Goal: Information Seeking & Learning: Find specific fact

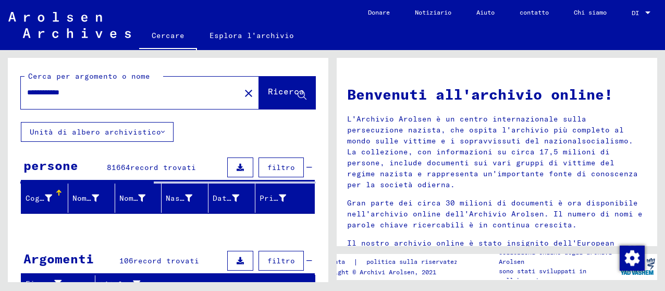
click at [237, 166] on icon at bounding box center [240, 167] width 7 height 7
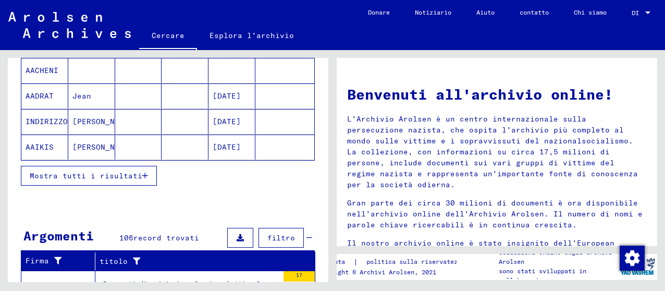
scroll to position [208, 0]
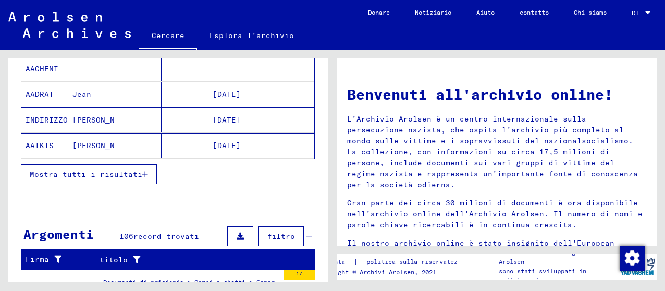
click at [135, 172] on font "Mostra tutti i risultati" at bounding box center [86, 173] width 113 height 9
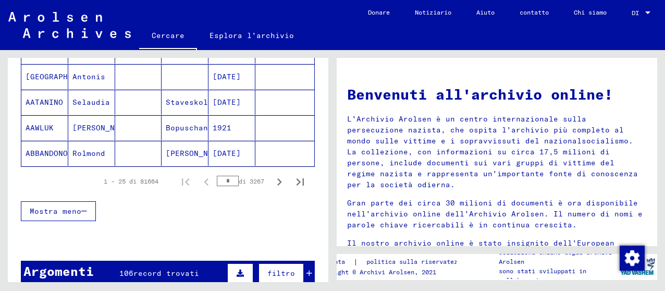
scroll to position [729, 0]
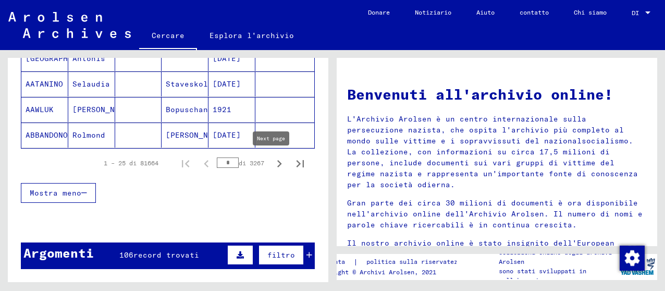
click at [272, 161] on icon "Pagina successiva" at bounding box center [279, 163] width 15 height 15
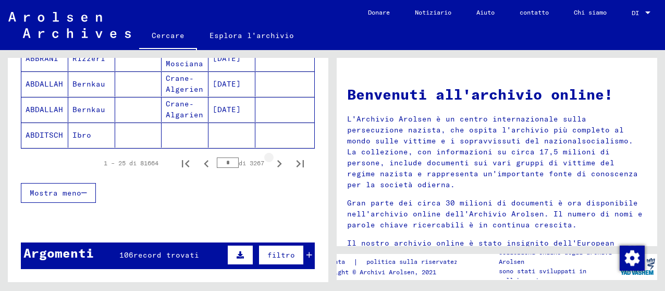
click at [272, 161] on icon "Pagina successiva" at bounding box center [279, 163] width 15 height 15
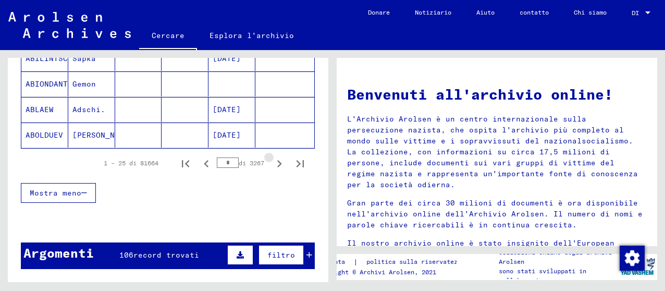
click at [272, 161] on icon "Pagina successiva" at bounding box center [279, 163] width 15 height 15
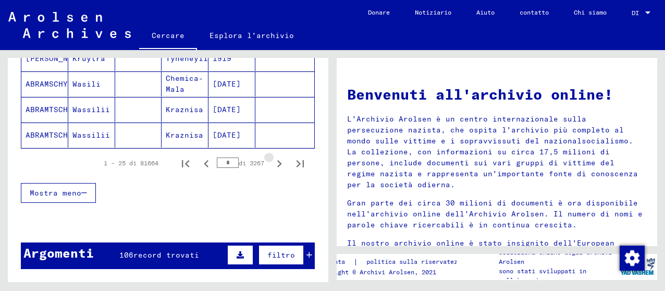
click at [272, 161] on icon "Pagina successiva" at bounding box center [279, 163] width 15 height 15
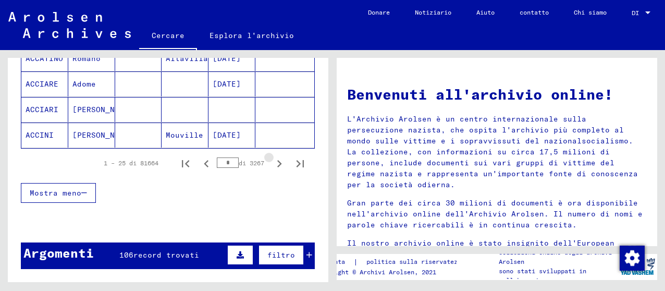
click at [272, 161] on icon "Pagina successiva" at bounding box center [279, 163] width 15 height 15
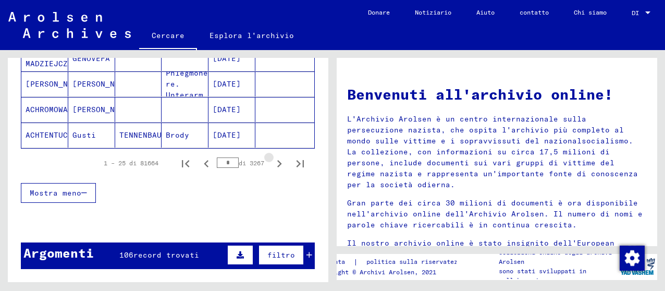
click at [272, 161] on icon "Pagina successiva" at bounding box center [279, 163] width 15 height 15
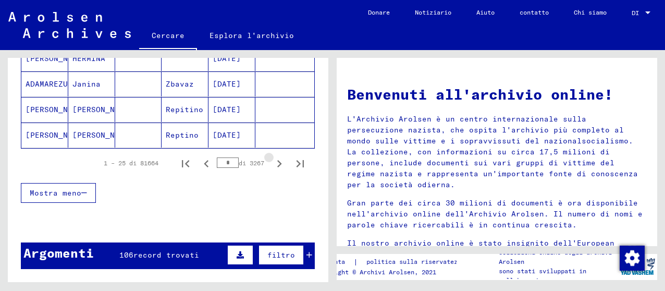
click at [272, 161] on icon "Pagina successiva" at bounding box center [279, 163] width 15 height 15
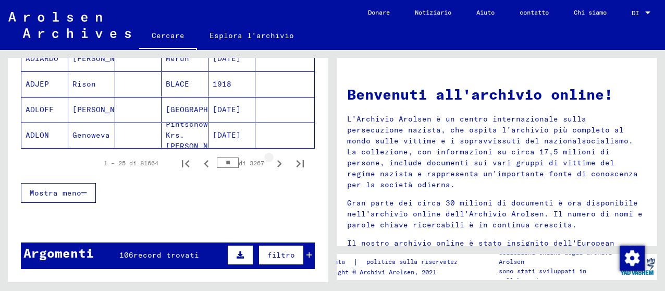
click at [272, 162] on icon "Pagina successiva" at bounding box center [279, 163] width 15 height 15
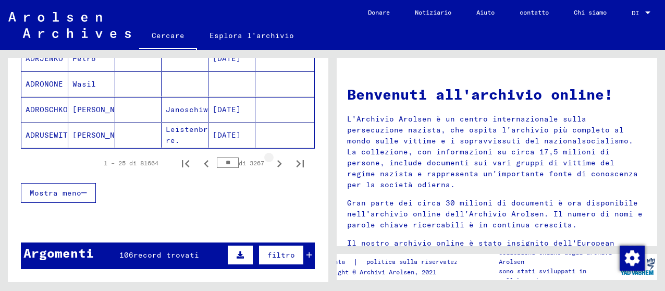
click at [272, 162] on icon "Pagina successiva" at bounding box center [279, 163] width 15 height 15
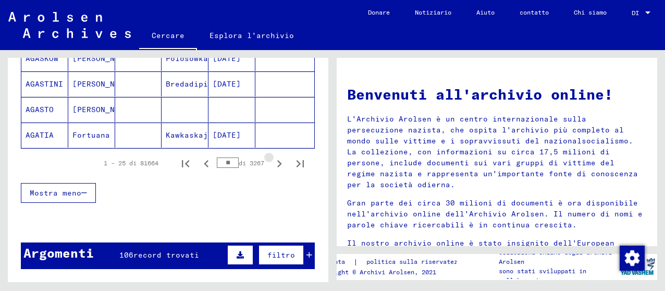
click at [272, 162] on icon "Pagina successiva" at bounding box center [279, 163] width 15 height 15
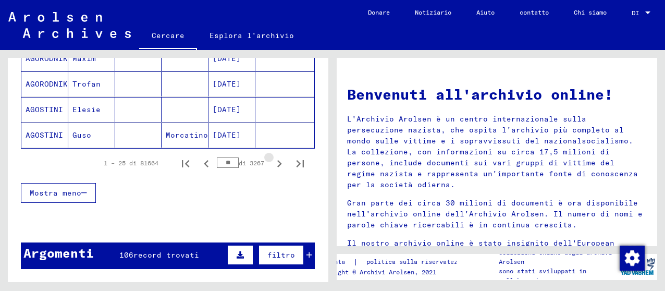
click at [272, 162] on icon "Pagina successiva" at bounding box center [279, 163] width 15 height 15
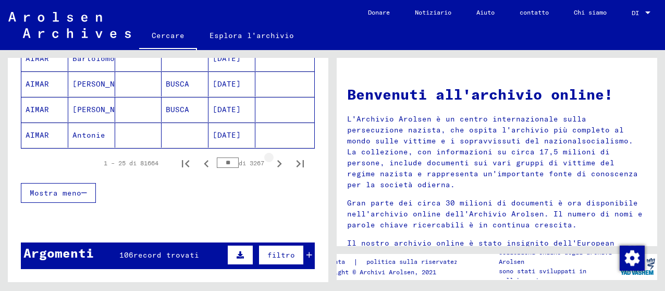
click at [272, 162] on icon "Pagina successiva" at bounding box center [279, 163] width 15 height 15
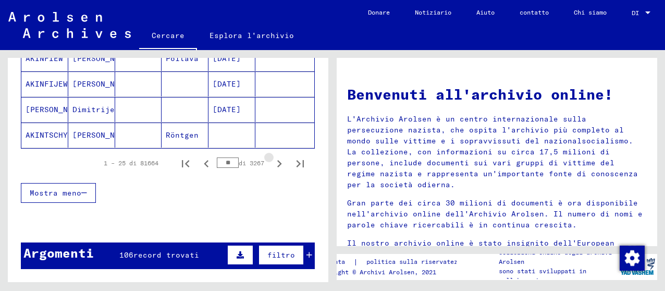
click at [272, 162] on icon "Pagina successiva" at bounding box center [279, 163] width 15 height 15
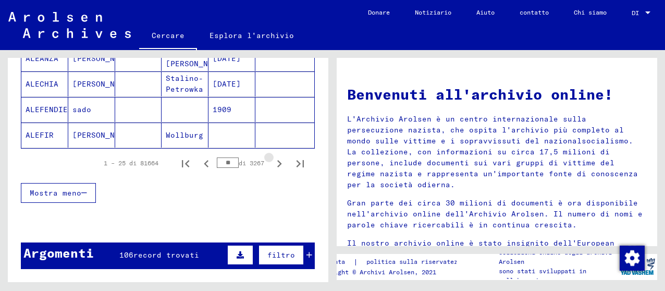
click at [272, 162] on icon "Pagina successiva" at bounding box center [279, 163] width 15 height 15
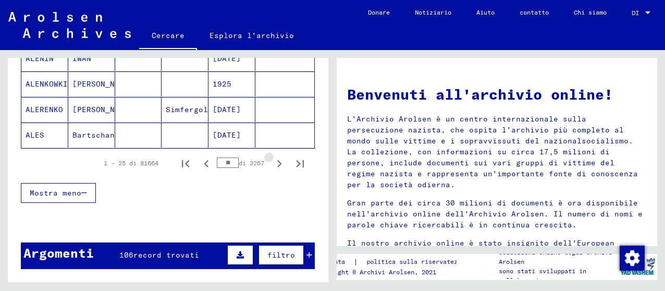
click at [272, 162] on icon "Pagina successiva" at bounding box center [279, 163] width 15 height 15
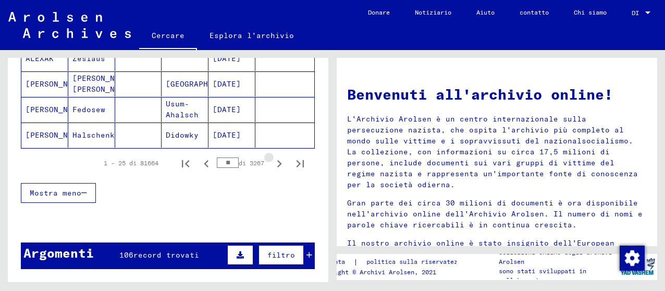
click at [272, 162] on icon "Pagina successiva" at bounding box center [279, 163] width 15 height 15
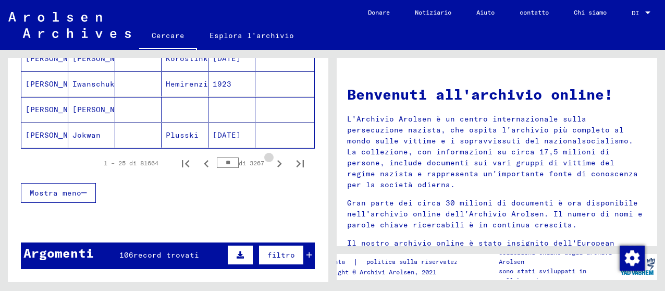
click at [272, 162] on icon "Pagina successiva" at bounding box center [279, 163] width 15 height 15
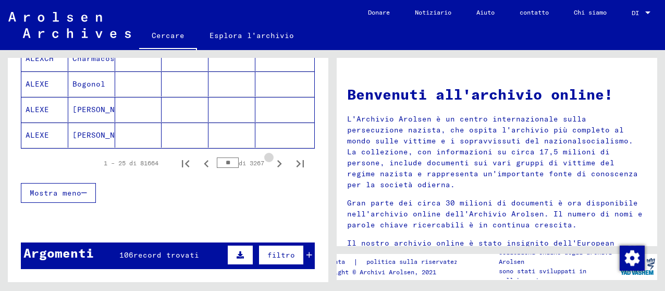
click at [272, 162] on icon "Pagina successiva" at bounding box center [279, 163] width 15 height 15
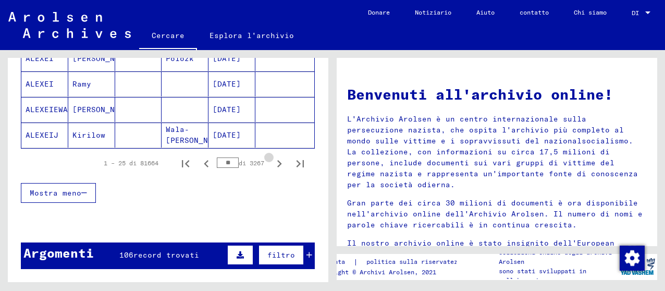
click at [272, 162] on icon "Pagina successiva" at bounding box center [279, 163] width 15 height 15
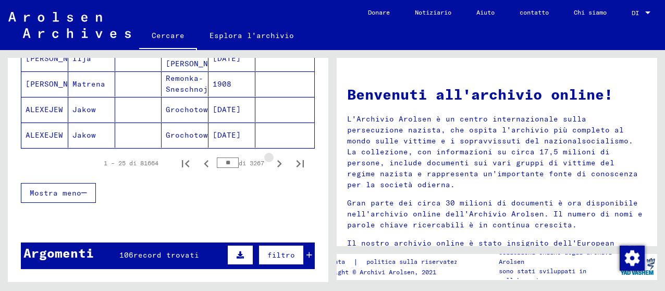
click at [272, 162] on icon "Pagina successiva" at bounding box center [279, 163] width 15 height 15
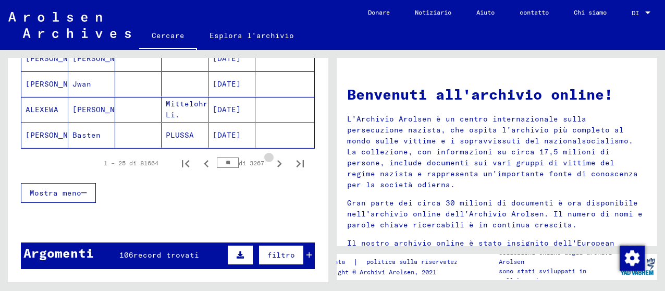
click at [272, 162] on icon "Pagina successiva" at bounding box center [279, 163] width 15 height 15
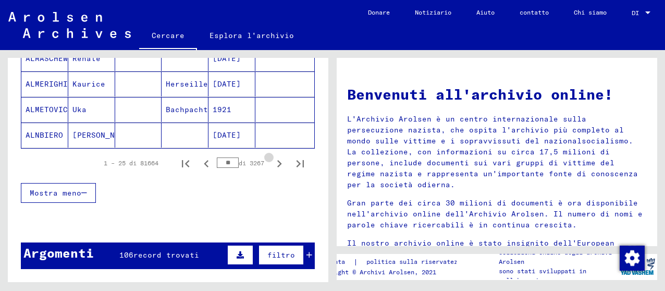
click at [272, 162] on icon "Pagina successiva" at bounding box center [279, 163] width 15 height 15
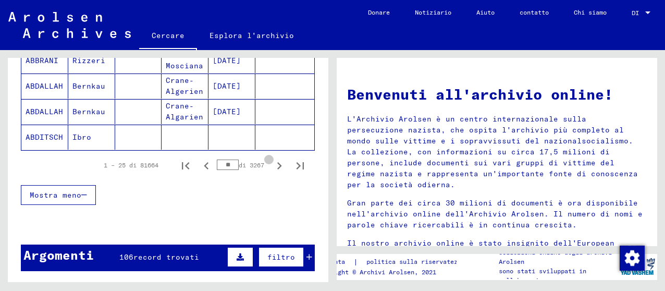
click at [272, 162] on icon "Pagina successiva" at bounding box center [279, 165] width 15 height 15
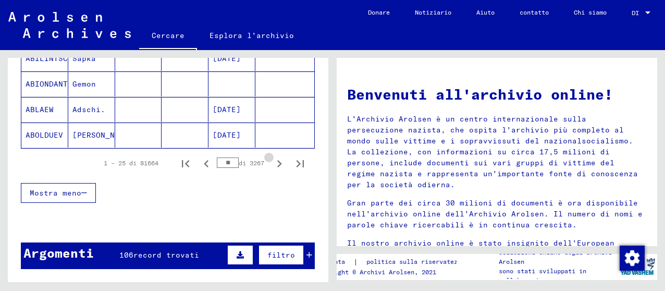
click at [272, 162] on icon "Pagina successiva" at bounding box center [279, 163] width 15 height 15
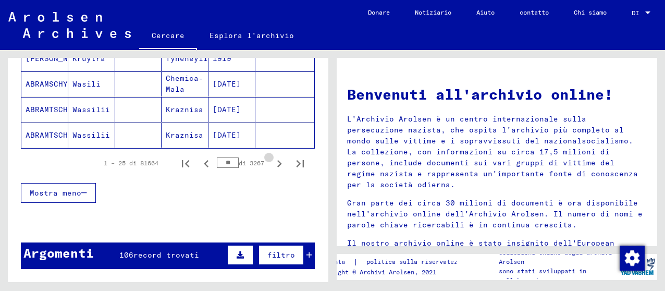
click at [272, 162] on icon "Pagina successiva" at bounding box center [279, 163] width 15 height 15
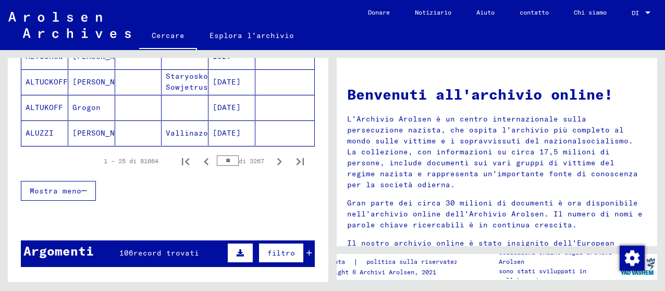
scroll to position [729, 0]
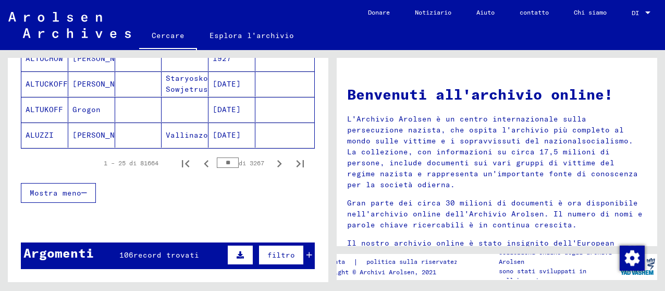
drag, startPoint x: 226, startPoint y: 161, endPoint x: 214, endPoint y: 161, distance: 11.5
click at [217, 161] on input "**" at bounding box center [228, 162] width 22 height 10
click at [272, 160] on icon "Pagina successiva" at bounding box center [279, 163] width 15 height 15
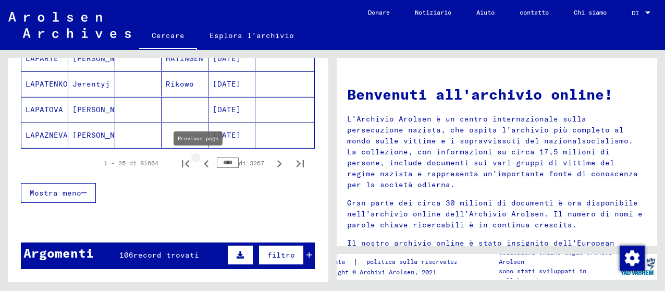
click at [200, 162] on icon "Pagina precedente" at bounding box center [206, 163] width 15 height 15
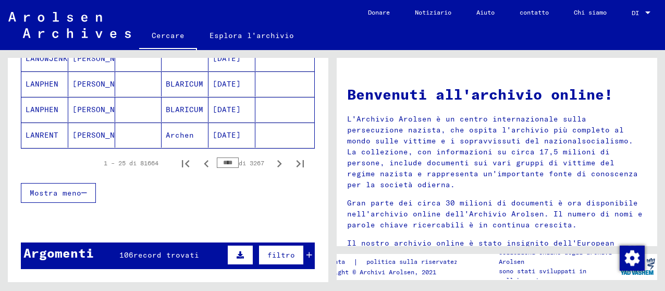
click at [200, 162] on icon "Pagina precedente" at bounding box center [206, 163] width 15 height 15
click at [200, 163] on icon "Pagina precedente" at bounding box center [206, 163] width 15 height 15
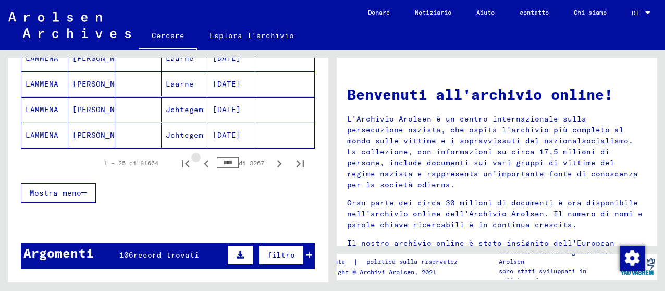
click at [200, 163] on icon "Pagina precedente" at bounding box center [206, 163] width 15 height 15
click at [202, 165] on icon "Pagina precedente" at bounding box center [206, 163] width 15 height 15
click at [202, 166] on icon "Pagina precedente" at bounding box center [206, 163] width 15 height 15
click at [203, 166] on icon "Pagina precedente" at bounding box center [206, 163] width 15 height 15
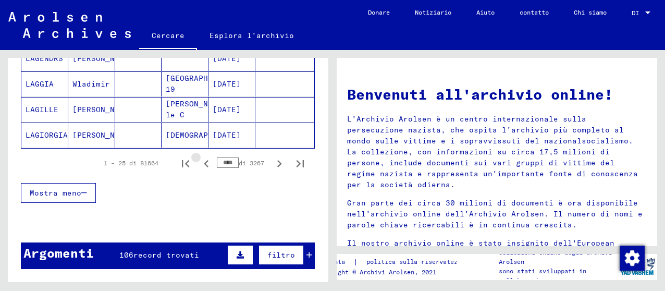
click at [203, 166] on icon "Pagina precedente" at bounding box center [206, 163] width 15 height 15
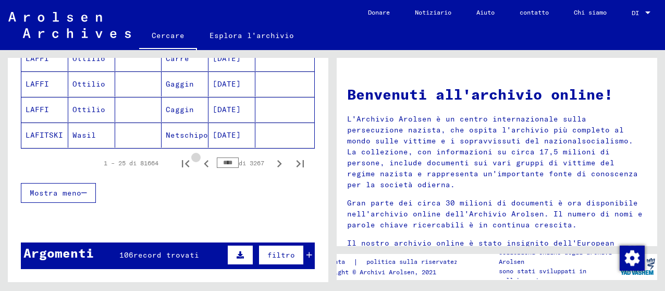
click at [203, 166] on icon "Pagina precedente" at bounding box center [206, 163] width 15 height 15
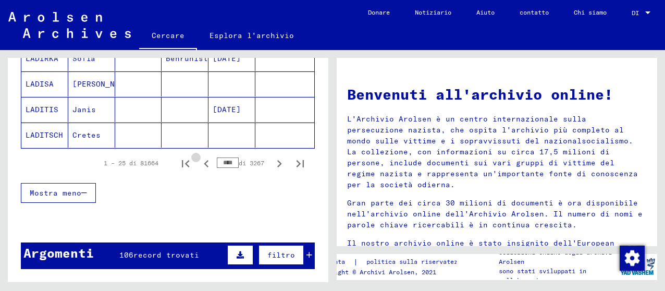
click at [203, 166] on icon "Pagina precedente" at bounding box center [206, 163] width 15 height 15
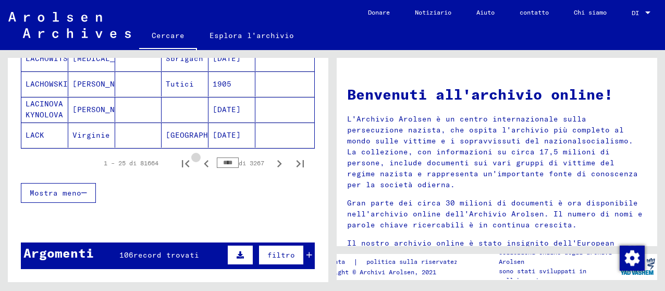
click at [203, 166] on icon "Pagina precedente" at bounding box center [206, 163] width 15 height 15
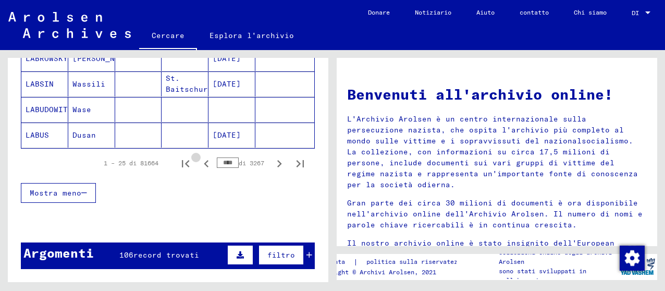
click at [203, 166] on icon "Pagina precedente" at bounding box center [206, 163] width 15 height 15
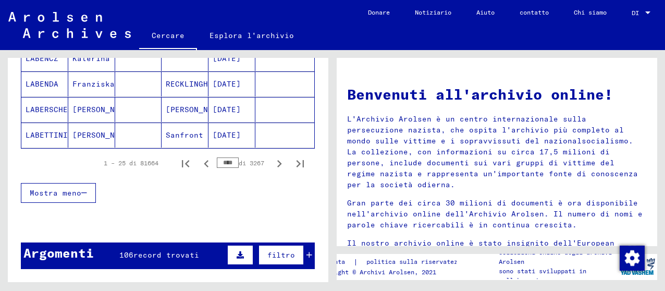
click at [199, 163] on icon "Pagina precedente" at bounding box center [206, 163] width 15 height 15
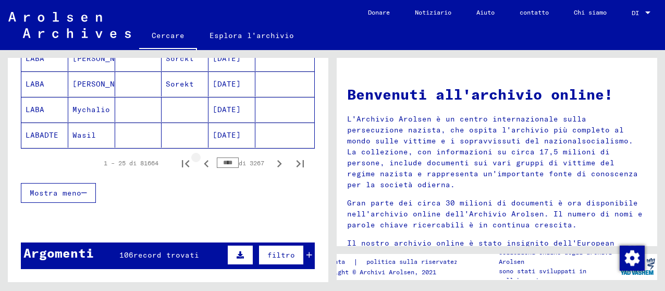
click at [199, 163] on icon "Pagina precedente" at bounding box center [206, 163] width 15 height 15
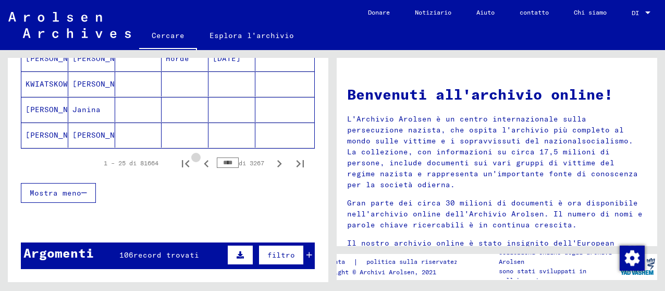
click at [199, 163] on icon "Pagina precedente" at bounding box center [206, 163] width 15 height 15
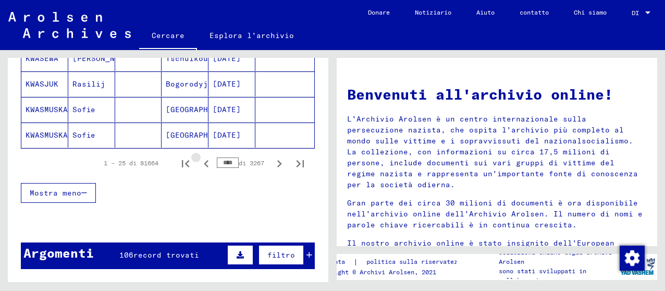
click at [199, 163] on icon "Pagina precedente" at bounding box center [206, 163] width 15 height 15
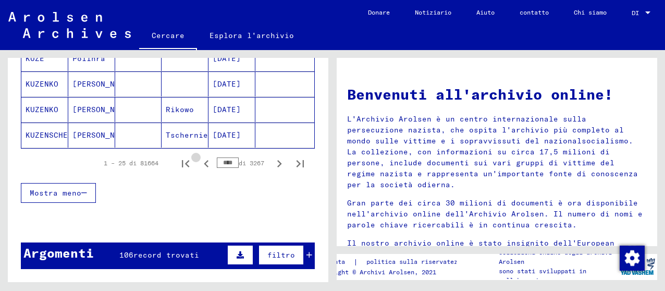
click at [199, 163] on icon "Pagina precedente" at bounding box center [206, 163] width 15 height 15
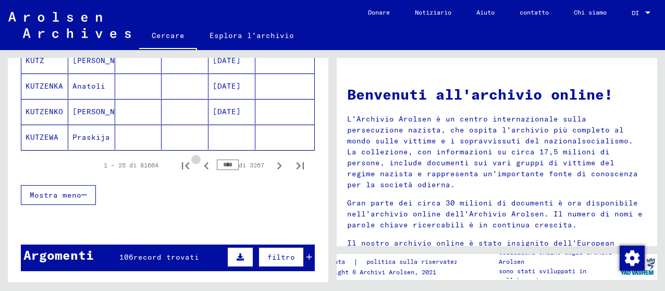
click at [199, 163] on icon "Pagina precedente" at bounding box center [206, 165] width 15 height 15
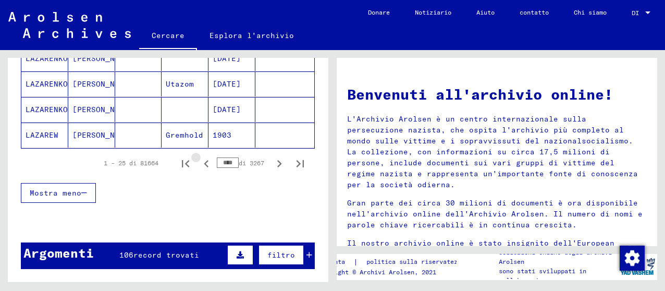
click at [199, 163] on icon "Pagina precedente" at bounding box center [206, 163] width 15 height 15
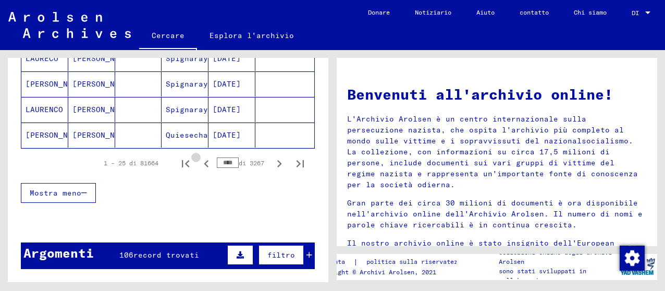
click at [199, 163] on icon "Pagina precedente" at bounding box center [206, 163] width 15 height 15
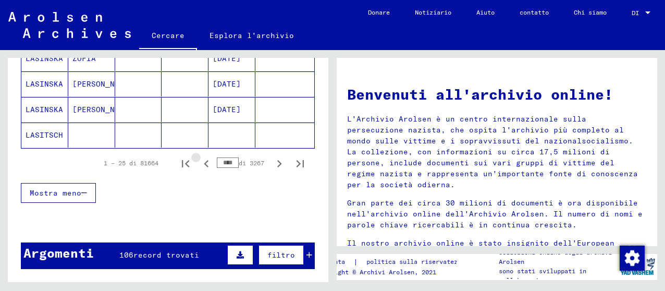
click at [199, 163] on icon "Pagina precedente" at bounding box center [206, 163] width 15 height 15
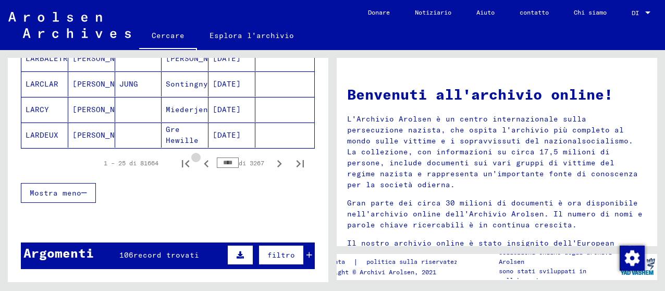
click at [199, 163] on icon "Pagina precedente" at bounding box center [206, 163] width 15 height 15
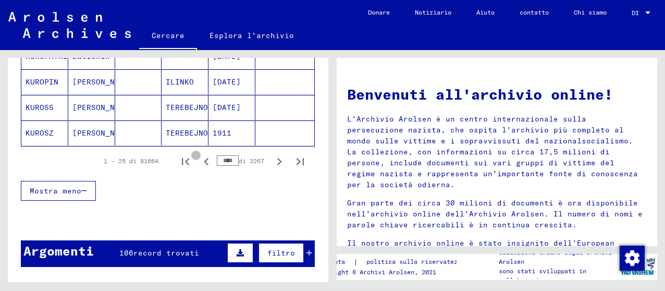
click at [199, 163] on icon "Pagina precedente" at bounding box center [206, 161] width 15 height 15
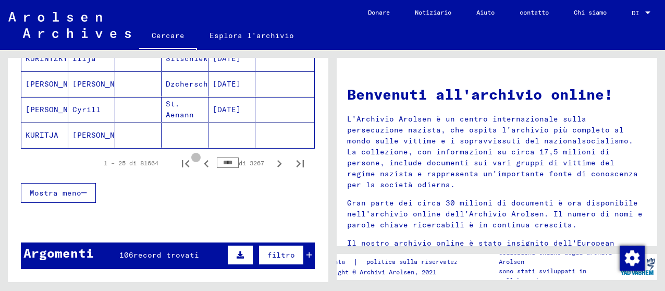
click at [199, 163] on icon "Pagina precedente" at bounding box center [206, 163] width 15 height 15
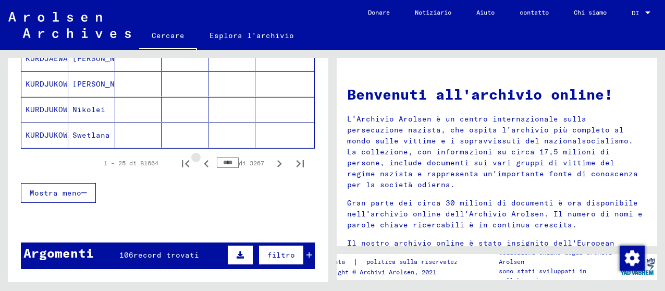
click at [199, 163] on icon "Pagina precedente" at bounding box center [206, 163] width 15 height 15
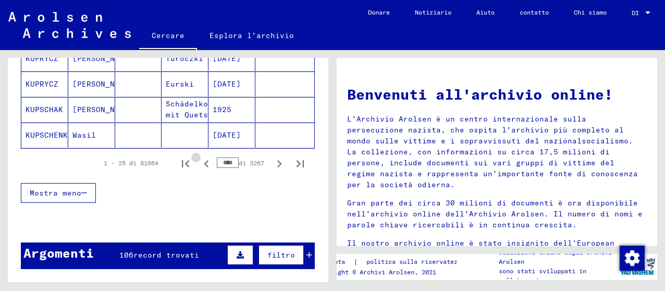
click at [199, 163] on icon "Pagina precedente" at bounding box center [206, 163] width 15 height 15
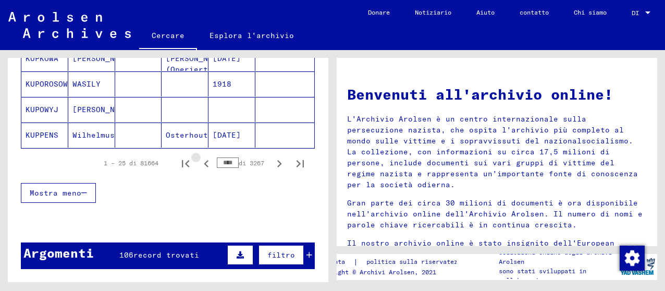
click at [199, 163] on icon "Pagina precedente" at bounding box center [206, 163] width 15 height 15
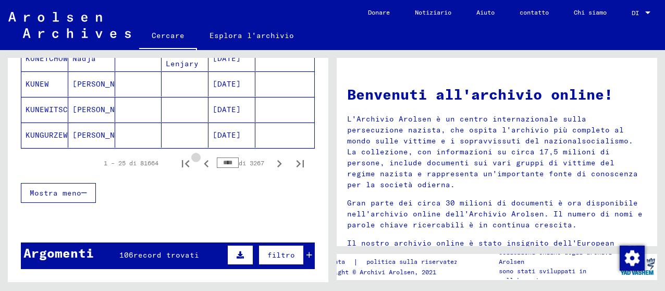
click at [199, 163] on icon "Pagina precedente" at bounding box center [206, 163] width 15 height 15
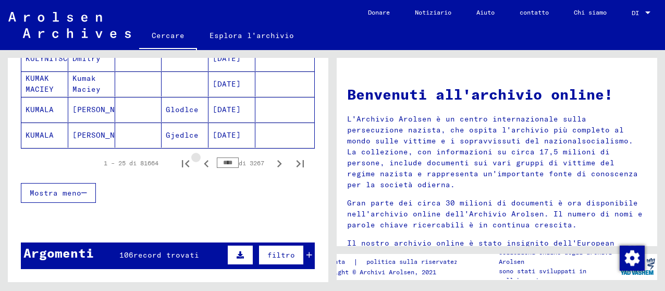
click at [199, 163] on icon "Pagina precedente" at bounding box center [206, 163] width 15 height 15
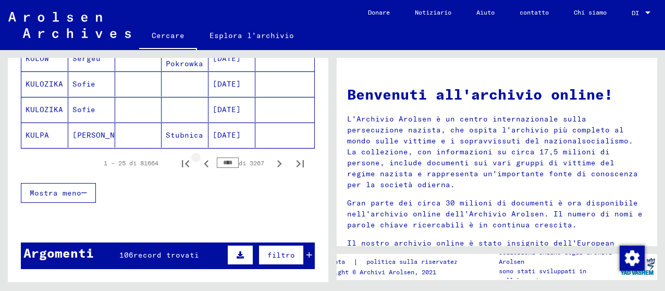
click at [199, 163] on icon "Pagina precedente" at bounding box center [206, 163] width 15 height 15
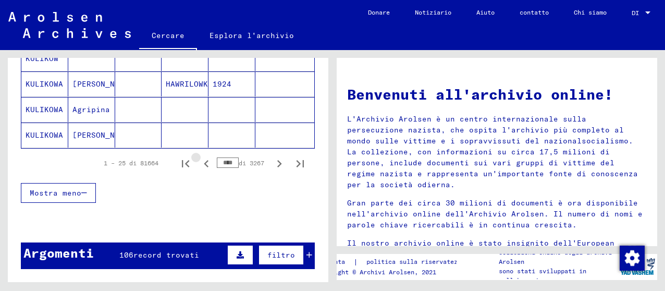
click at [199, 163] on icon "Pagina precedente" at bounding box center [206, 163] width 15 height 15
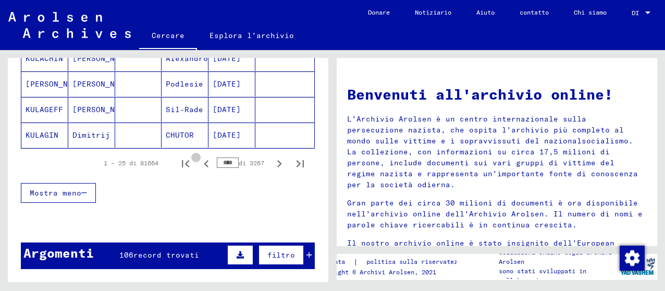
click at [199, 163] on icon "Pagina precedente" at bounding box center [206, 163] width 15 height 15
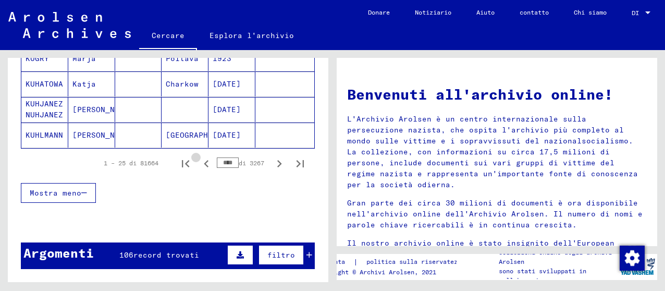
click at [199, 163] on icon "Pagina precedente" at bounding box center [206, 163] width 15 height 15
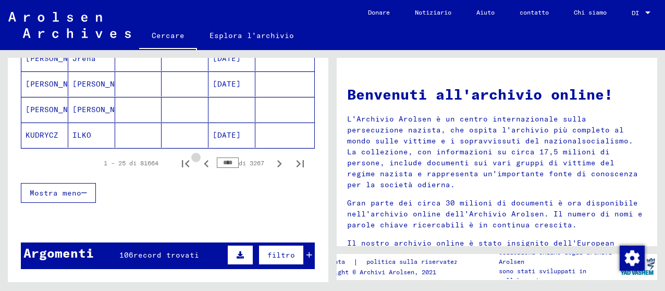
click at [199, 163] on icon "Pagina precedente" at bounding box center [206, 163] width 15 height 15
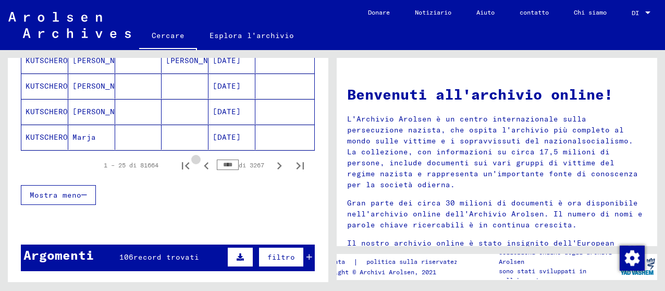
scroll to position [731, 0]
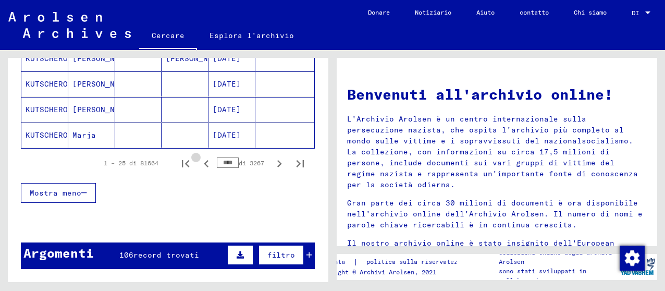
click at [199, 163] on icon "Pagina precedente" at bounding box center [206, 163] width 15 height 15
click at [204, 163] on icon "Pagina precedente" at bounding box center [206, 163] width 5 height 7
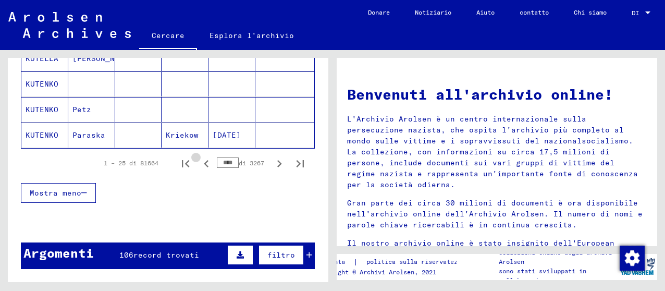
click at [204, 163] on icon "Pagina precedente" at bounding box center [206, 163] width 5 height 7
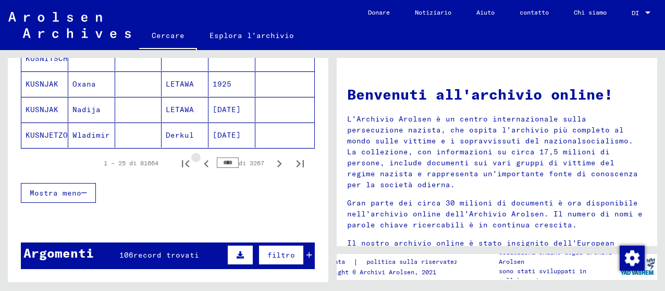
click at [204, 163] on icon "Pagina precedente" at bounding box center [206, 163] width 5 height 7
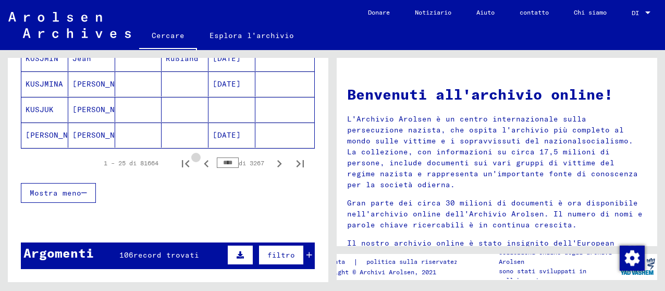
click at [204, 163] on icon "Pagina precedente" at bounding box center [206, 163] width 5 height 7
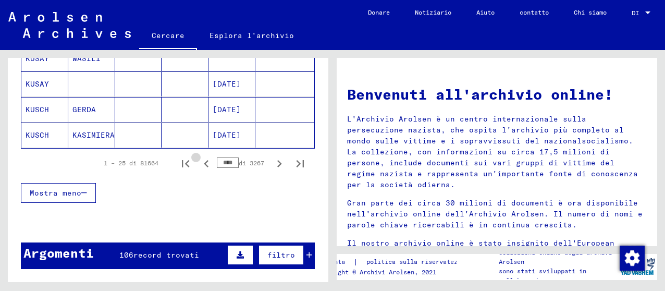
click at [204, 163] on icon "Pagina precedente" at bounding box center [206, 163] width 5 height 7
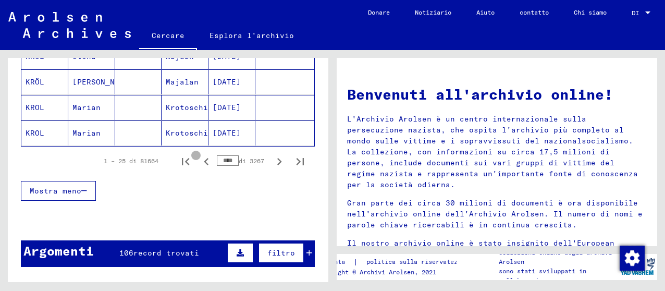
click at [204, 163] on icon "Pagina precedente" at bounding box center [206, 161] width 5 height 7
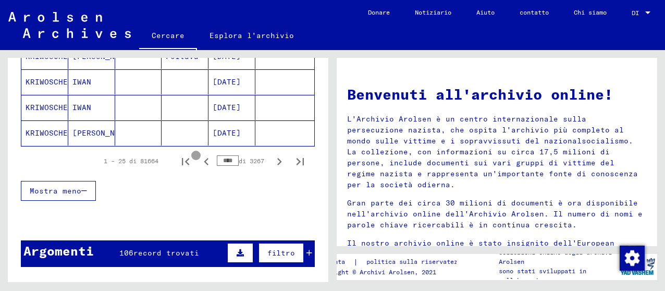
click at [204, 163] on icon "Pagina precedente" at bounding box center [206, 161] width 5 height 7
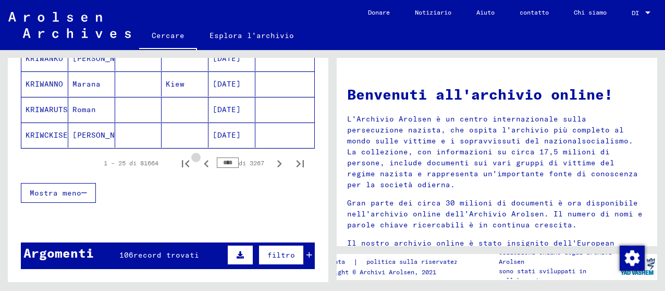
click at [204, 163] on icon "Pagina precedente" at bounding box center [206, 163] width 5 height 7
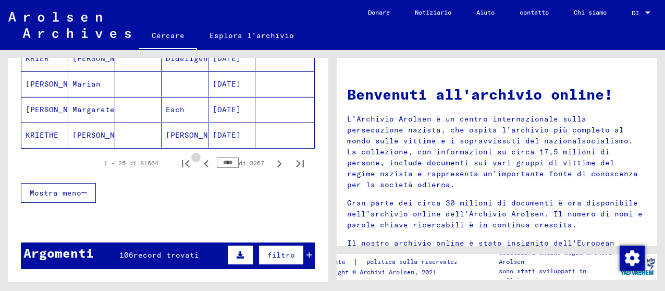
click at [204, 163] on icon "Pagina precedente" at bounding box center [206, 163] width 5 height 7
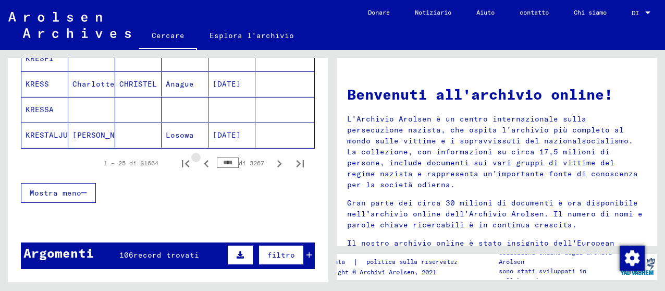
click at [204, 163] on icon "Pagina precedente" at bounding box center [206, 163] width 5 height 7
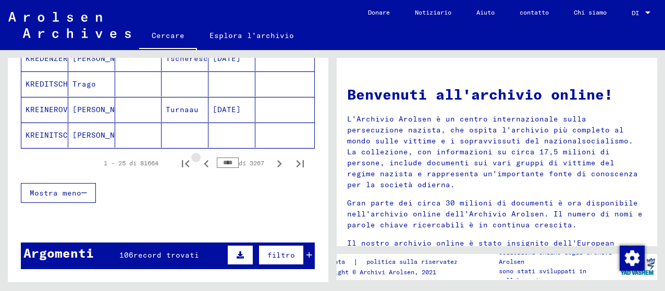
click at [204, 163] on icon "Pagina precedente" at bounding box center [206, 163] width 5 height 7
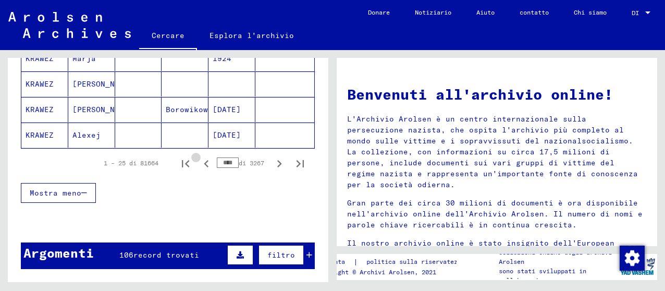
click at [204, 163] on icon "Pagina precedente" at bounding box center [206, 163] width 5 height 7
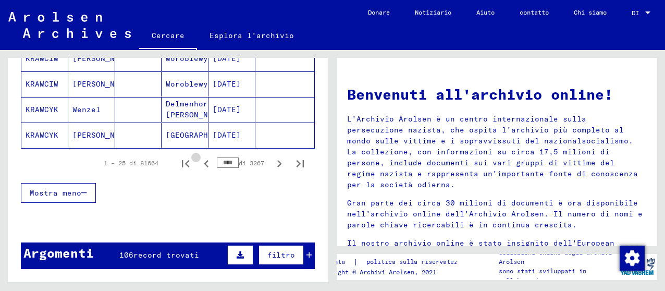
click at [204, 163] on icon "Pagina precedente" at bounding box center [206, 163] width 5 height 7
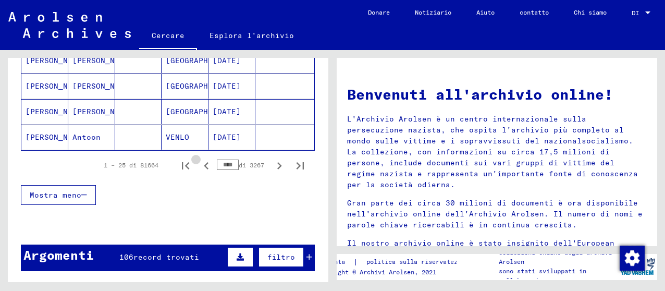
click at [204, 163] on icon "Pagina precedente" at bounding box center [206, 165] width 5 height 7
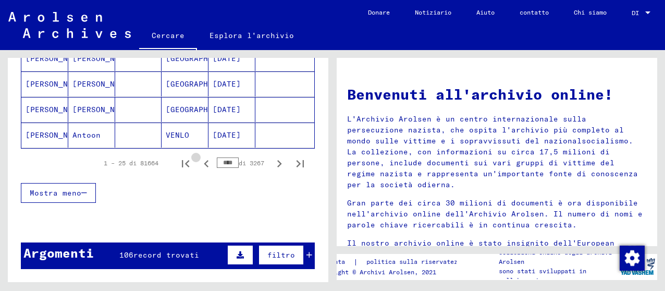
click at [204, 163] on icon "Pagina precedente" at bounding box center [206, 163] width 5 height 7
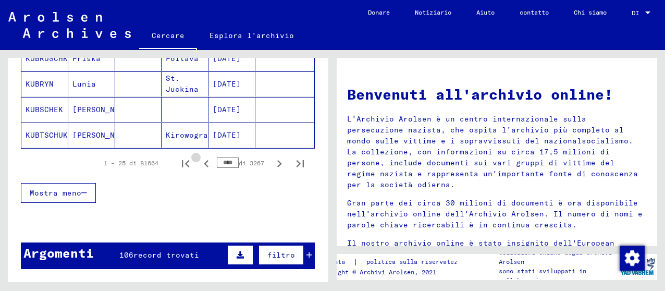
click at [204, 163] on icon "Pagina precedente" at bounding box center [206, 163] width 5 height 7
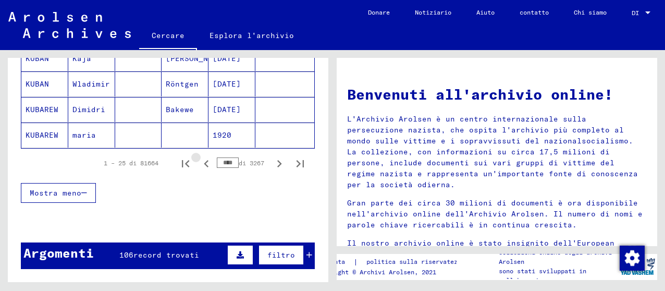
click at [204, 163] on icon "Pagina precedente" at bounding box center [206, 163] width 5 height 7
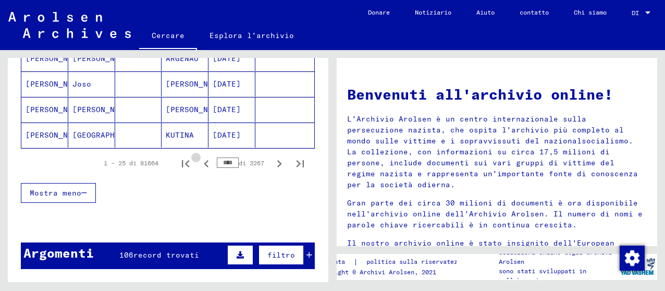
click at [204, 163] on icon "Pagina precedente" at bounding box center [206, 163] width 5 height 7
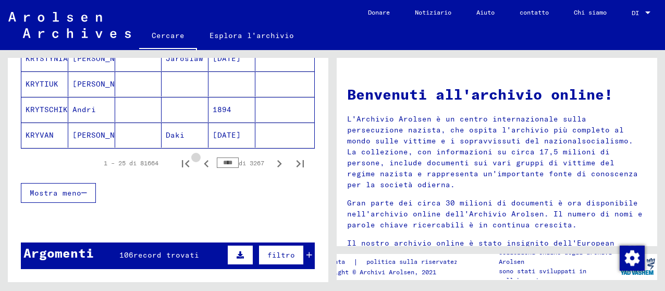
click at [204, 163] on icon "Pagina precedente" at bounding box center [206, 163] width 5 height 7
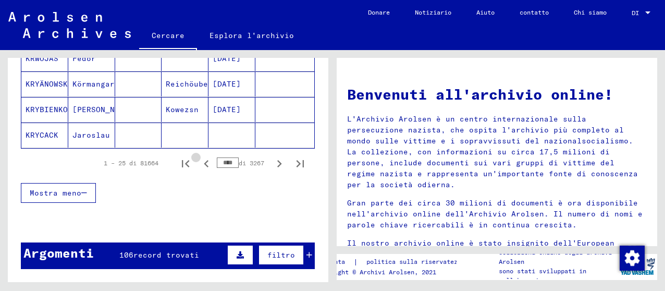
click at [199, 163] on icon "Pagina precedente" at bounding box center [206, 163] width 15 height 15
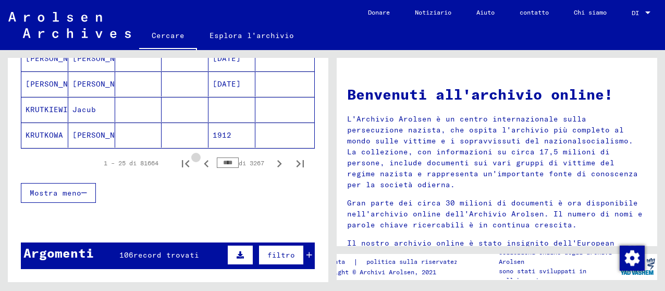
click at [204, 163] on icon "Pagina precedente" at bounding box center [206, 163] width 5 height 7
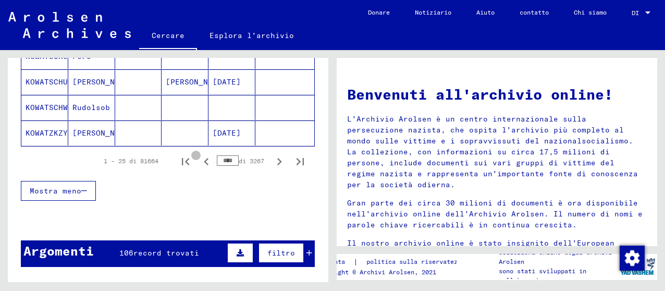
click at [204, 163] on icon "Pagina precedente" at bounding box center [206, 161] width 5 height 7
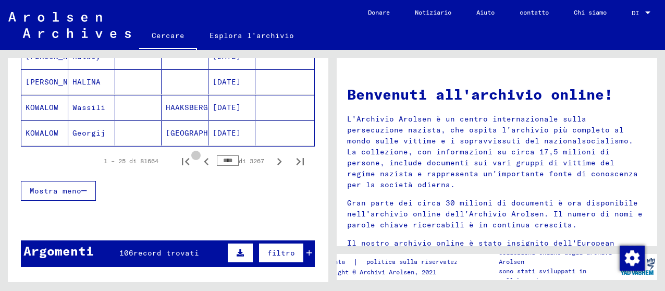
scroll to position [729, 0]
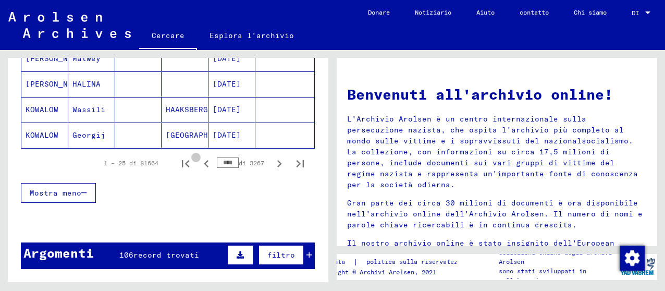
click at [204, 163] on icon "Pagina precedente" at bounding box center [206, 163] width 5 height 7
click at [204, 162] on icon "Pagina precedente" at bounding box center [206, 163] width 5 height 7
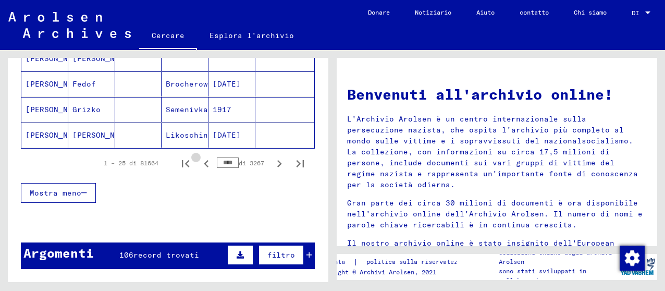
click at [204, 162] on icon "Pagina precedente" at bounding box center [206, 163] width 5 height 7
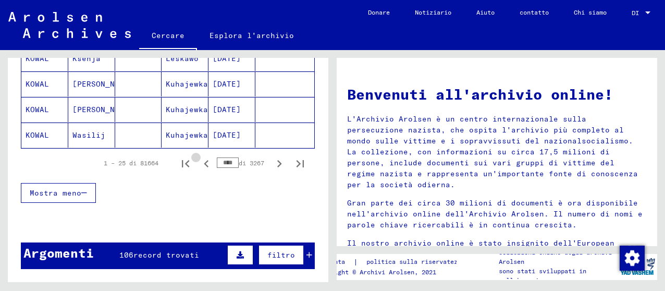
click at [204, 162] on icon "Pagina precedente" at bounding box center [206, 163] width 5 height 7
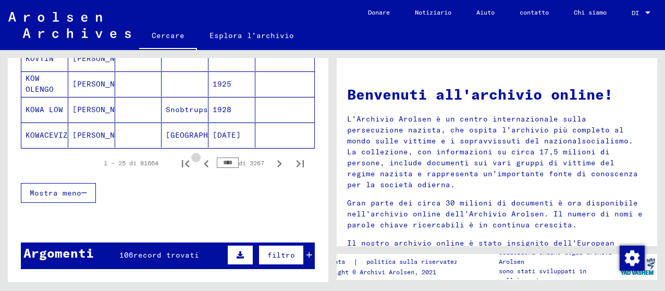
click at [204, 162] on icon "Pagina precedente" at bounding box center [206, 163] width 5 height 7
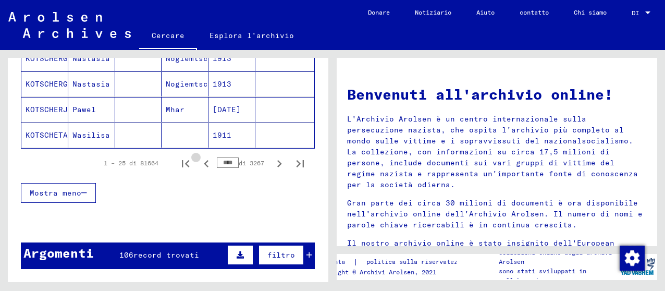
click at [204, 162] on icon "Pagina precedente" at bounding box center [206, 163] width 5 height 7
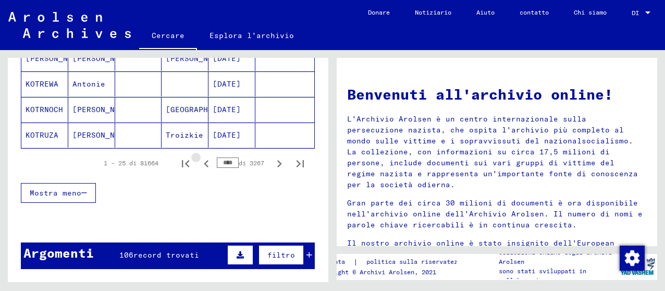
click at [204, 162] on icon "Pagina precedente" at bounding box center [206, 163] width 5 height 7
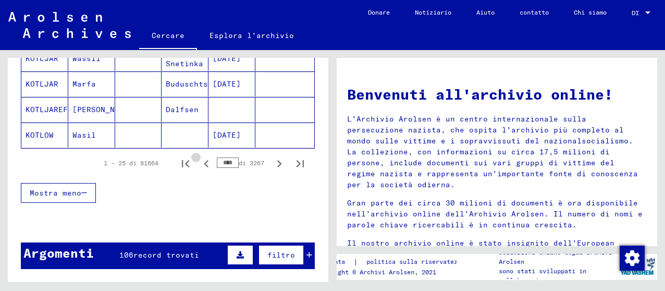
click at [204, 162] on icon "Pagina precedente" at bounding box center [206, 163] width 5 height 7
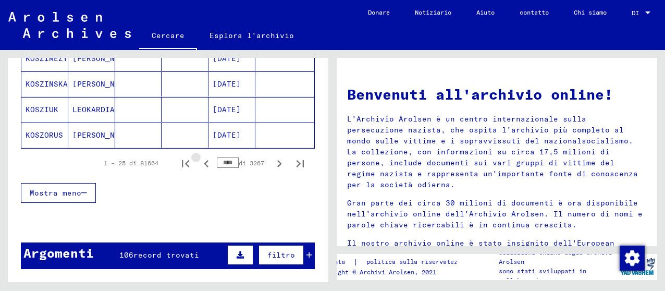
click at [204, 162] on icon "Pagina precedente" at bounding box center [206, 163] width 5 height 7
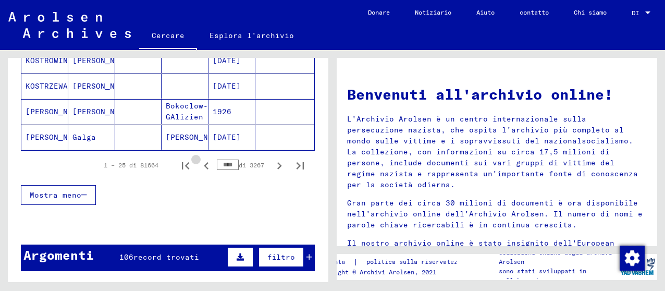
click at [204, 162] on icon "Pagina precedente" at bounding box center [206, 165] width 5 height 7
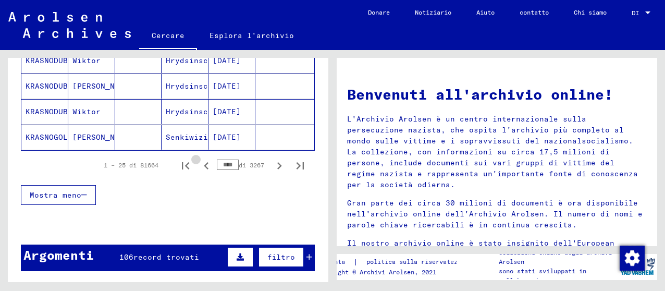
click at [204, 162] on icon "Pagina precedente" at bounding box center [206, 165] width 5 height 7
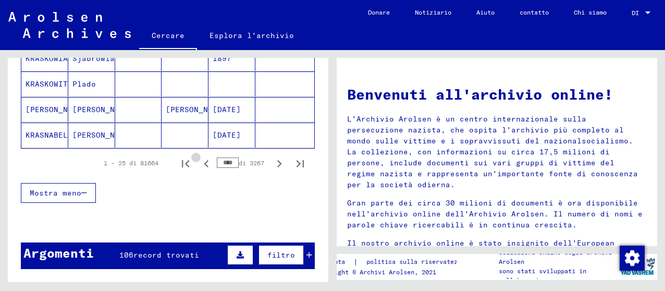
click at [204, 162] on icon "Pagina precedente" at bounding box center [206, 163] width 5 height 7
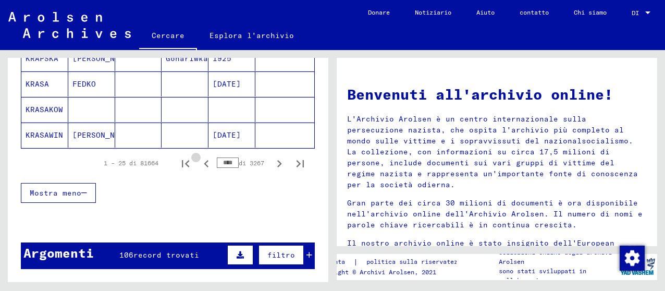
click at [204, 162] on icon "Pagina precedente" at bounding box center [206, 163] width 5 height 7
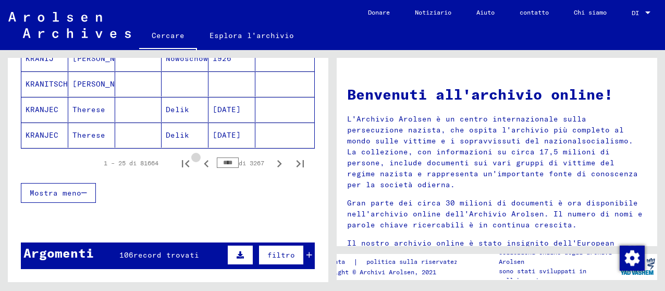
click at [204, 162] on icon "Pagina precedente" at bounding box center [206, 163] width 5 height 7
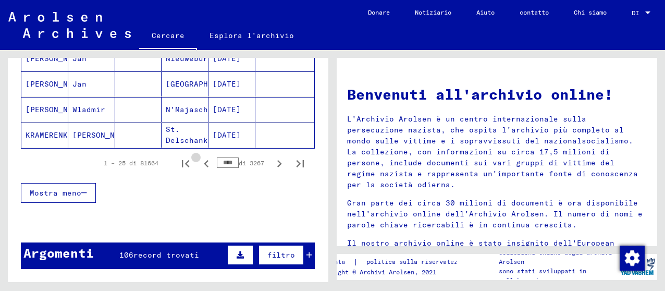
click at [204, 162] on icon "Pagina precedente" at bounding box center [206, 163] width 5 height 7
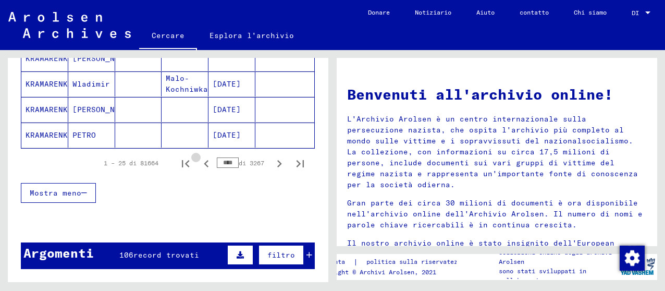
click at [204, 162] on icon "Pagina precedente" at bounding box center [206, 163] width 5 height 7
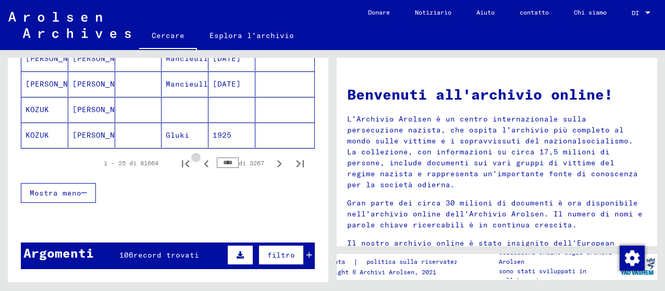
click at [204, 162] on icon "Pagina precedente" at bounding box center [206, 163] width 5 height 7
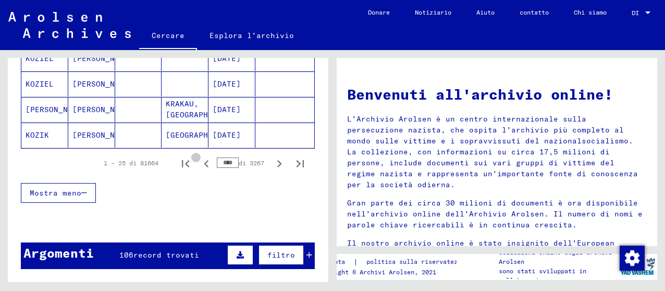
click at [204, 162] on icon "Pagina precedente" at bounding box center [206, 163] width 5 height 7
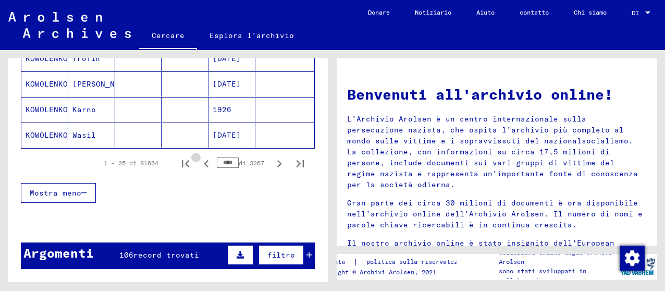
click at [204, 162] on icon "Pagina precedente" at bounding box center [206, 163] width 5 height 7
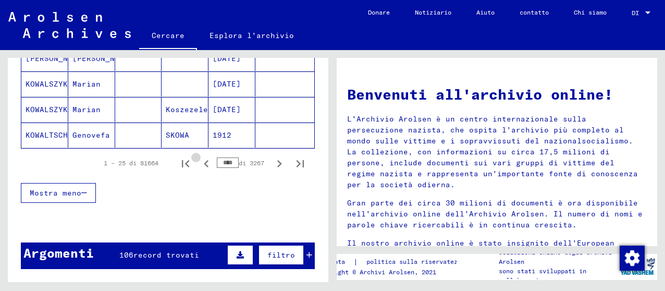
click at [204, 162] on icon "Pagina precedente" at bounding box center [206, 163] width 5 height 7
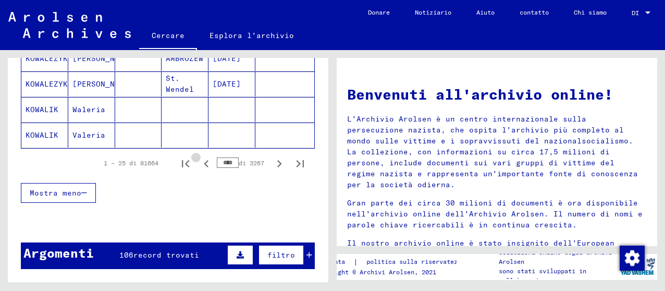
click at [204, 162] on icon "Pagina precedente" at bounding box center [206, 163] width 5 height 7
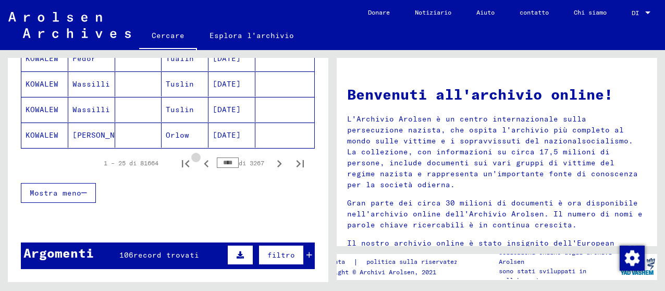
click at [204, 162] on icon "Pagina precedente" at bounding box center [206, 163] width 5 height 7
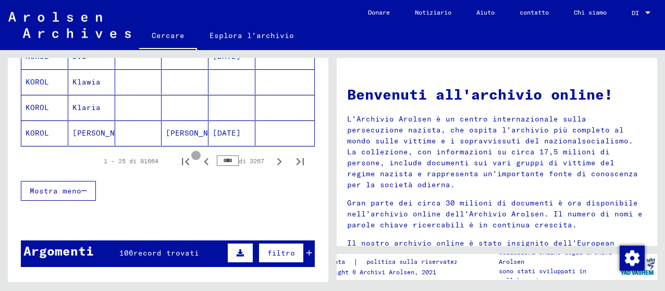
click at [204, 162] on icon "Pagina precedente" at bounding box center [206, 161] width 5 height 7
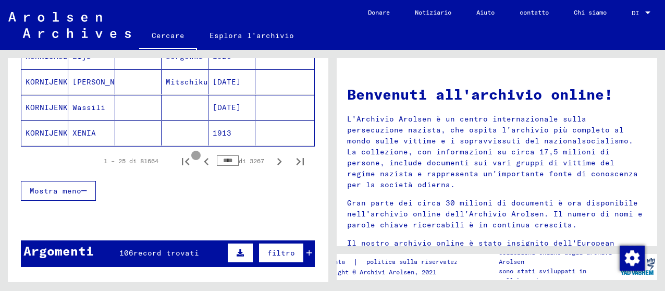
click at [204, 162] on icon "Pagina precedente" at bounding box center [206, 161] width 5 height 7
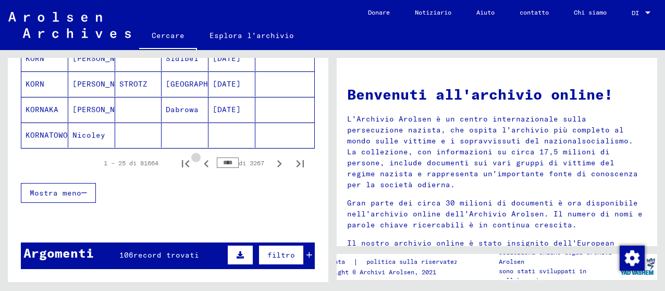
click at [204, 162] on icon "Pagina precedente" at bounding box center [206, 163] width 5 height 7
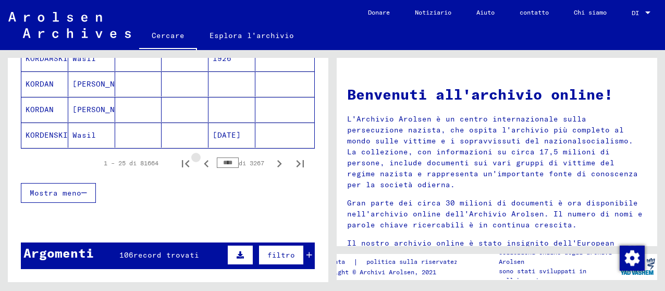
click at [204, 162] on icon "Pagina precedente" at bounding box center [206, 163] width 5 height 7
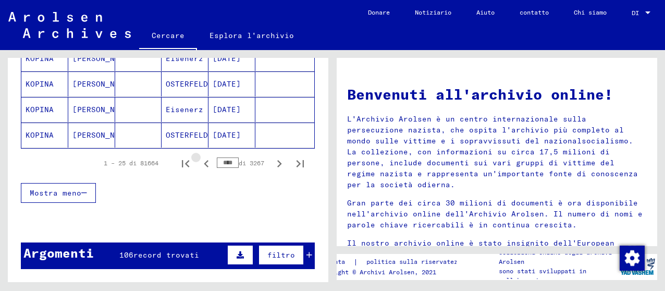
click at [204, 162] on icon "Pagina precedente" at bounding box center [206, 163] width 5 height 7
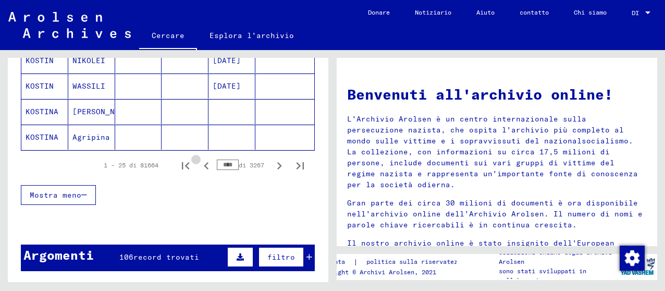
click at [204, 162] on icon "Pagina precedente" at bounding box center [206, 165] width 5 height 7
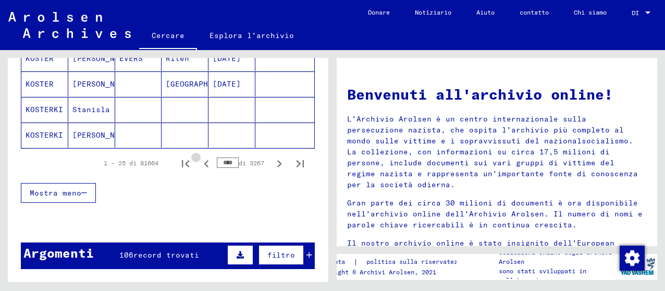
click at [204, 162] on icon "Pagina precedente" at bounding box center [206, 163] width 5 height 7
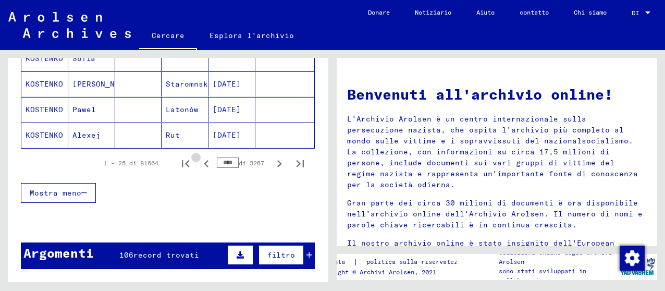
click at [204, 162] on icon "Pagina precedente" at bounding box center [206, 163] width 5 height 7
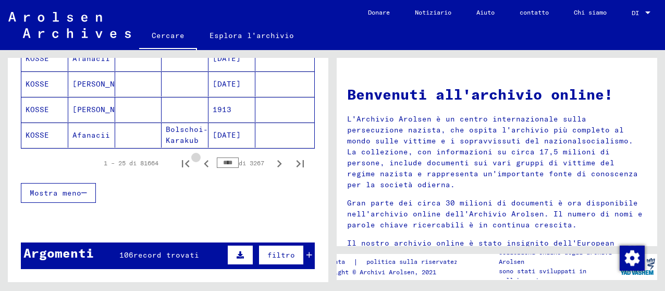
click at [204, 162] on icon "Pagina precedente" at bounding box center [206, 163] width 5 height 7
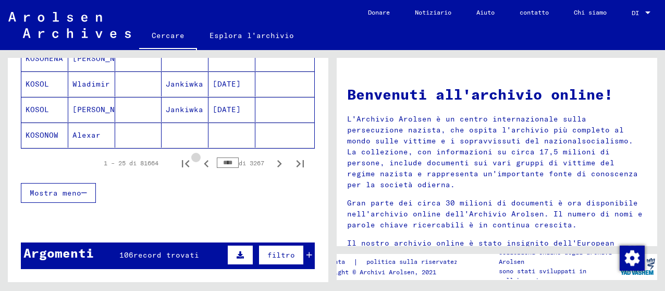
click at [204, 162] on icon "Pagina precedente" at bounding box center [206, 163] width 5 height 7
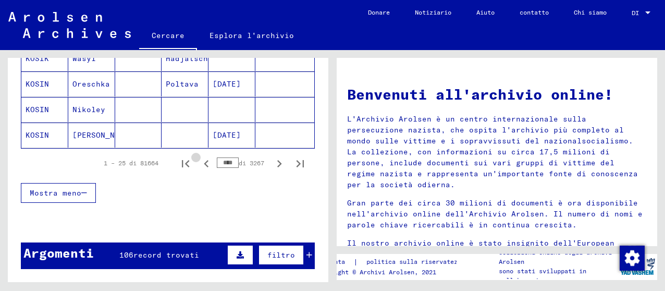
click at [204, 162] on icon "Pagina precedente" at bounding box center [206, 163] width 5 height 7
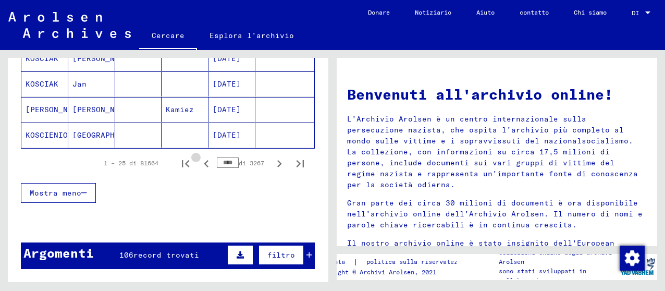
click at [204, 162] on icon "Pagina precedente" at bounding box center [206, 163] width 5 height 7
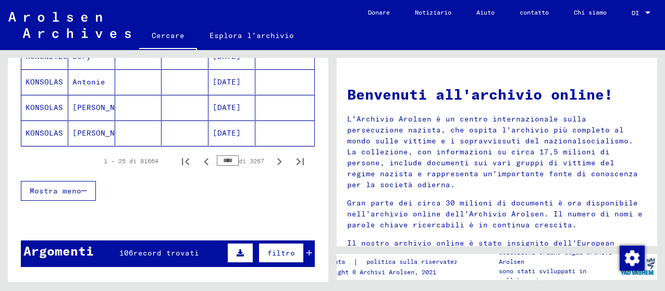
scroll to position [729, 0]
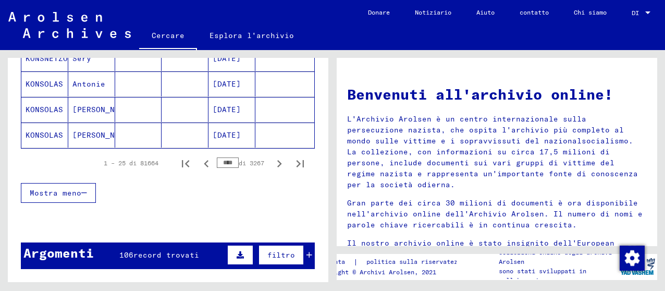
click at [199, 164] on icon "Pagina precedente" at bounding box center [206, 163] width 15 height 15
click at [199, 165] on icon "Pagina precedente" at bounding box center [206, 163] width 15 height 15
click at [199, 166] on icon "Pagina precedente" at bounding box center [206, 163] width 15 height 15
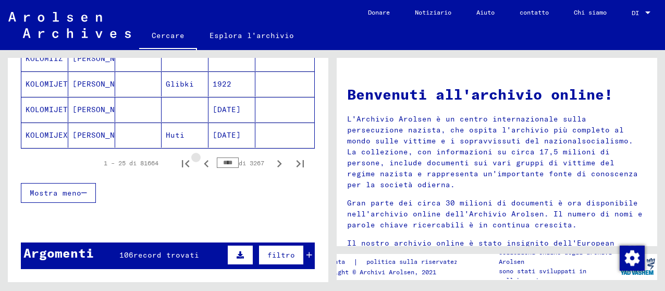
click at [199, 166] on icon "Pagina precedente" at bounding box center [206, 163] width 15 height 15
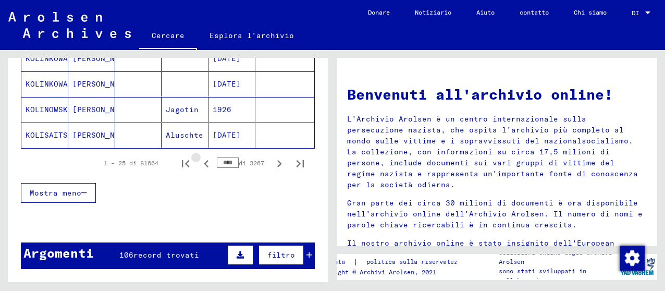
click at [199, 166] on icon "Pagina precedente" at bounding box center [206, 163] width 15 height 15
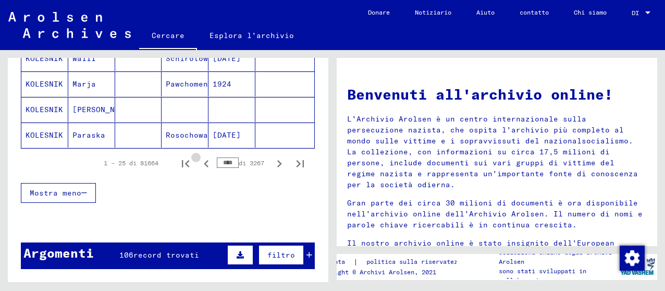
click at [199, 166] on icon "Pagina precedente" at bounding box center [206, 163] width 15 height 15
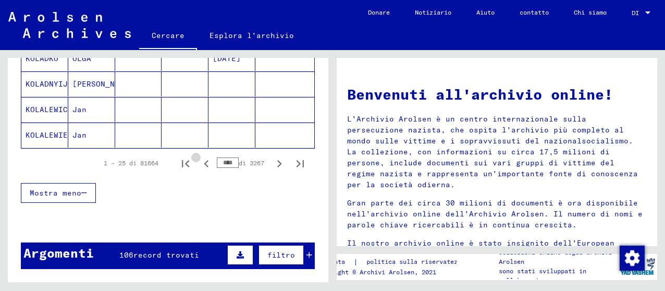
click at [199, 166] on icon "Pagina precedente" at bounding box center [206, 163] width 15 height 15
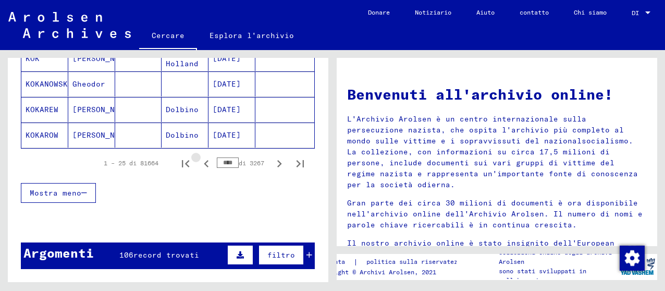
click at [199, 166] on icon "Pagina precedente" at bounding box center [206, 163] width 15 height 15
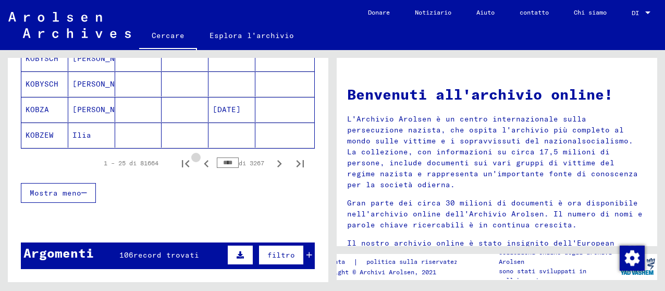
click at [199, 166] on icon "Pagina precedente" at bounding box center [206, 163] width 15 height 15
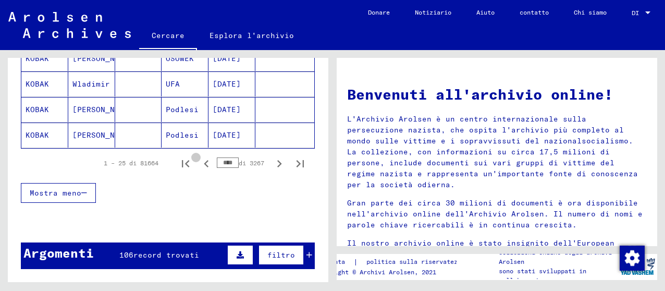
click at [199, 166] on icon "Pagina precedente" at bounding box center [206, 163] width 15 height 15
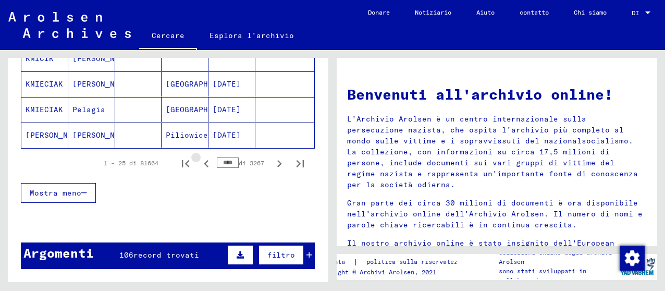
click at [199, 166] on icon "Pagina precedente" at bounding box center [206, 163] width 15 height 15
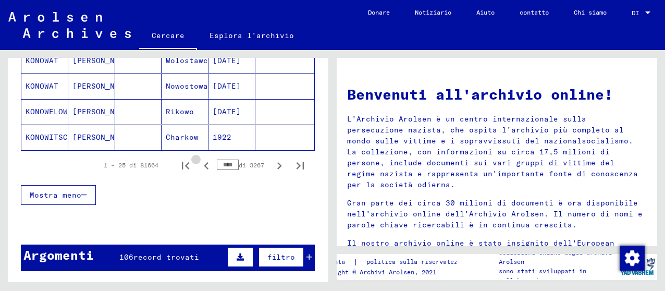
scroll to position [731, 0]
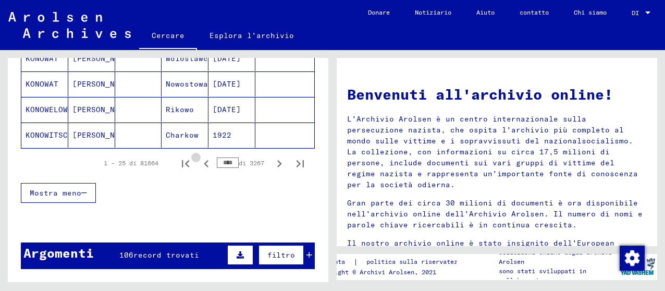
click at [199, 166] on icon "Pagina precedente" at bounding box center [206, 163] width 15 height 15
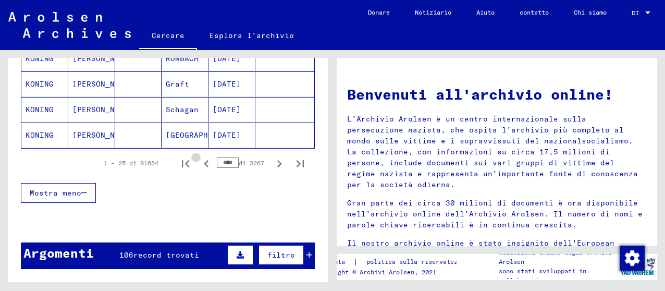
click at [204, 166] on icon "Pagina precedente" at bounding box center [206, 163] width 5 height 7
click at [199, 165] on icon "Pagina precedente" at bounding box center [206, 163] width 15 height 15
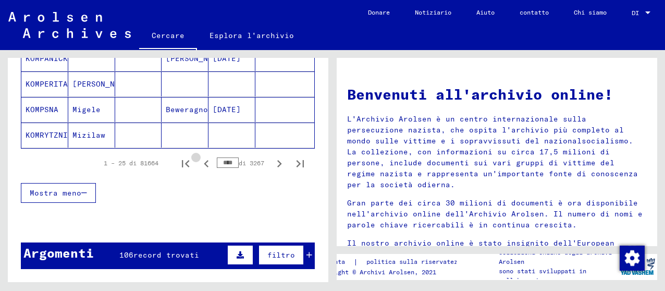
click at [200, 164] on icon "Pagina precedente" at bounding box center [206, 163] width 15 height 15
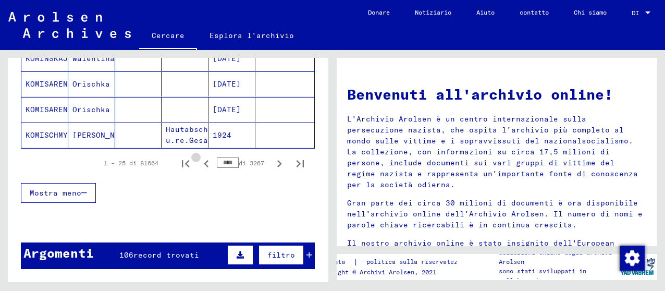
click at [200, 164] on icon "Pagina precedente" at bounding box center [206, 163] width 15 height 15
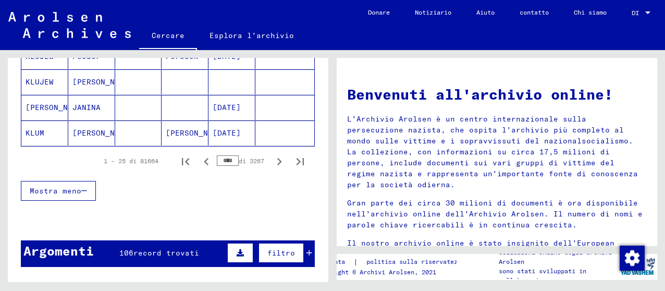
scroll to position [729, 0]
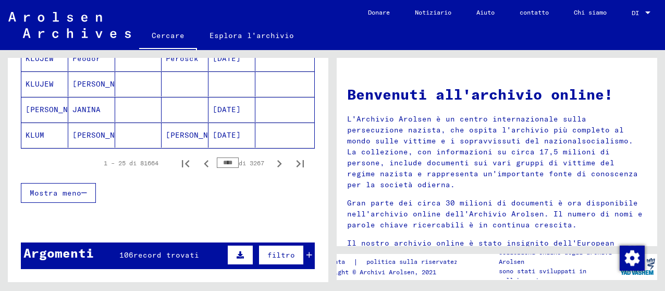
click at [219, 160] on input "****" at bounding box center [228, 162] width 22 height 10
click at [277, 161] on icon "Pagina successiva" at bounding box center [279, 163] width 5 height 7
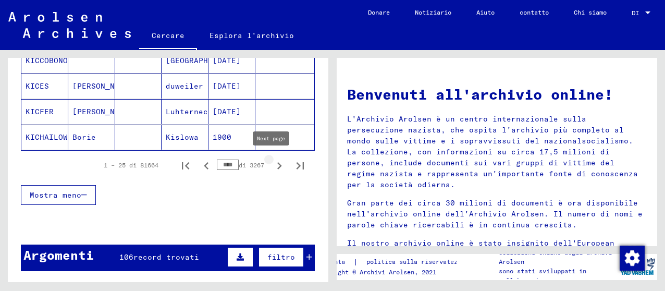
scroll to position [731, 0]
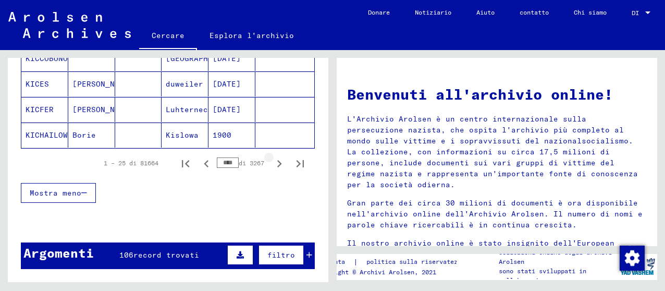
click at [272, 164] on icon "Pagina successiva" at bounding box center [279, 163] width 15 height 15
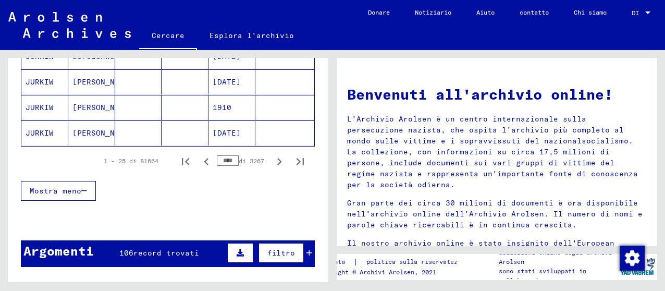
scroll to position [729, 0]
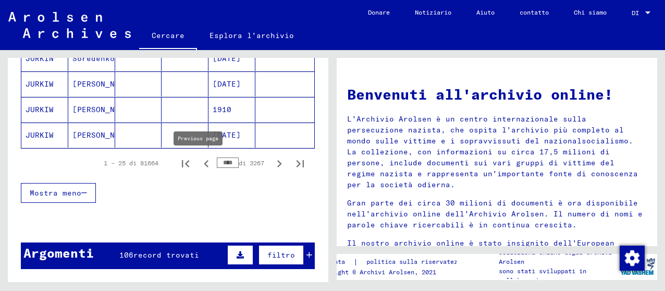
click at [199, 163] on icon "Pagina precedente" at bounding box center [206, 163] width 15 height 15
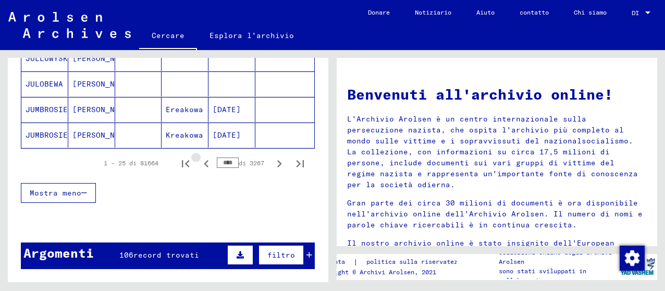
click at [199, 163] on icon "Pagina precedente" at bounding box center [206, 163] width 15 height 15
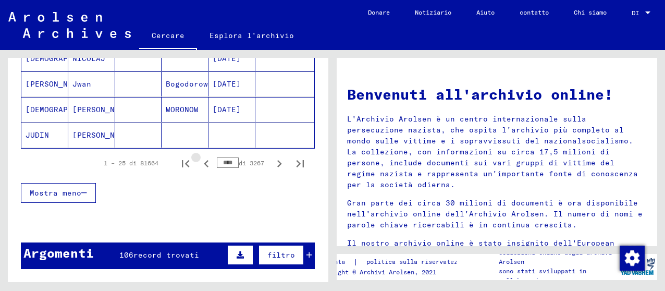
click at [199, 163] on icon "Pagina precedente" at bounding box center [206, 163] width 15 height 15
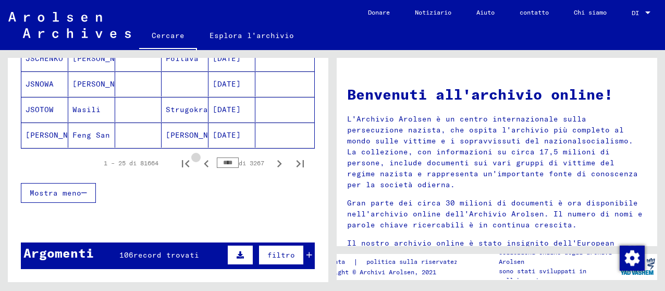
click at [199, 163] on icon "Pagina precedente" at bounding box center [206, 163] width 15 height 15
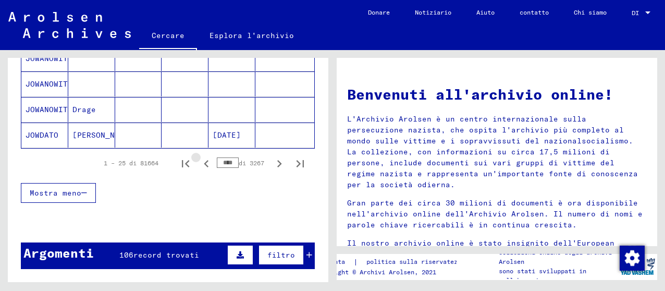
click at [199, 163] on icon "Pagina precedente" at bounding box center [206, 163] width 15 height 15
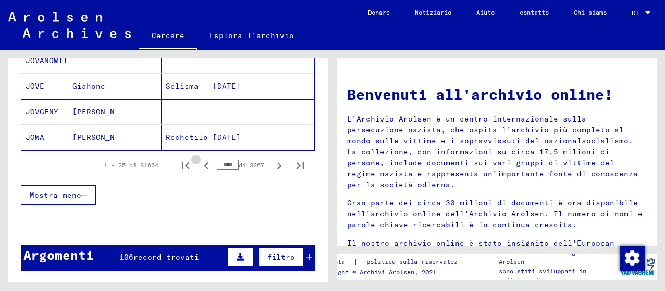
click at [199, 163] on icon "Pagina precedente" at bounding box center [206, 165] width 15 height 15
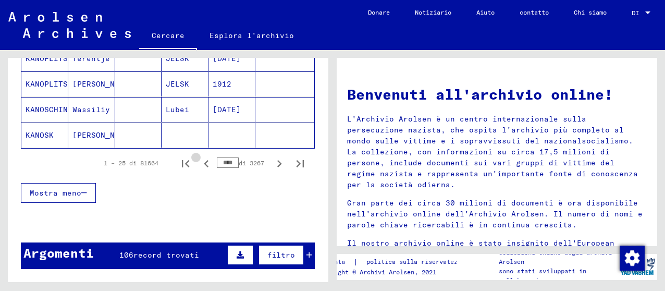
click at [199, 163] on icon "Pagina precedente" at bounding box center [206, 163] width 15 height 15
click at [200, 164] on icon "Pagina precedente" at bounding box center [206, 163] width 15 height 15
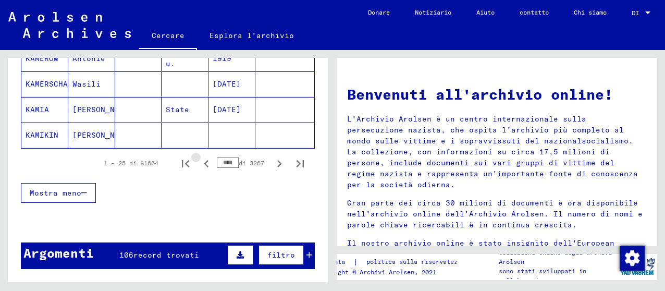
click at [200, 164] on icon "Pagina precedente" at bounding box center [206, 163] width 15 height 15
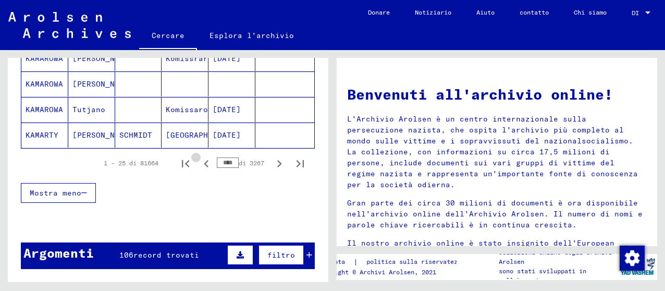
click at [200, 164] on icon "Pagina precedente" at bounding box center [206, 163] width 15 height 15
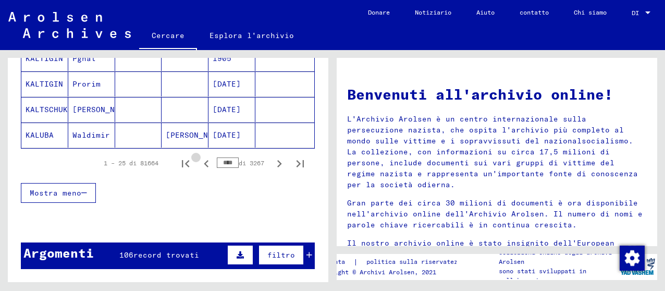
click at [200, 164] on icon "Pagina precedente" at bounding box center [206, 163] width 15 height 15
click at [199, 163] on icon "Pagina precedente" at bounding box center [206, 163] width 15 height 15
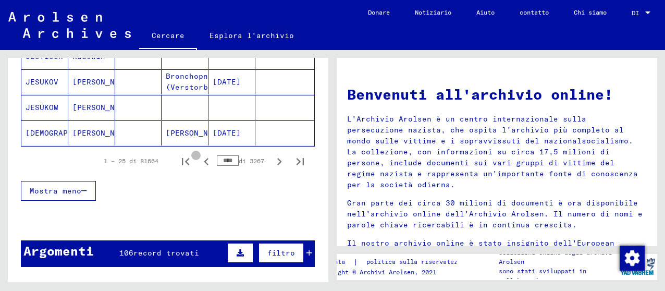
click at [199, 163] on icon "Pagina precedente" at bounding box center [206, 161] width 15 height 15
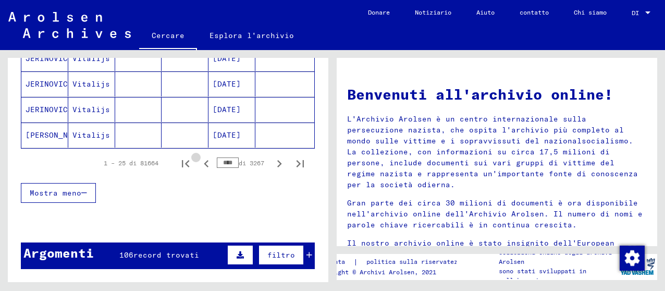
click at [199, 163] on icon "Pagina precedente" at bounding box center [206, 163] width 15 height 15
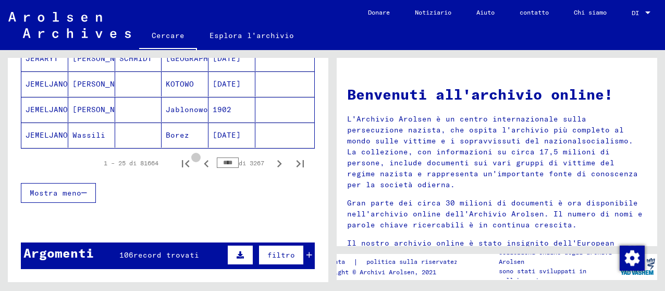
click at [199, 163] on icon "Pagina precedente" at bounding box center [206, 163] width 15 height 15
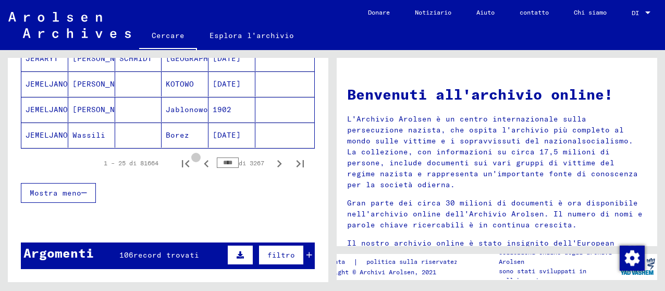
click at [199, 164] on icon "Pagina precedente" at bounding box center [206, 163] width 15 height 15
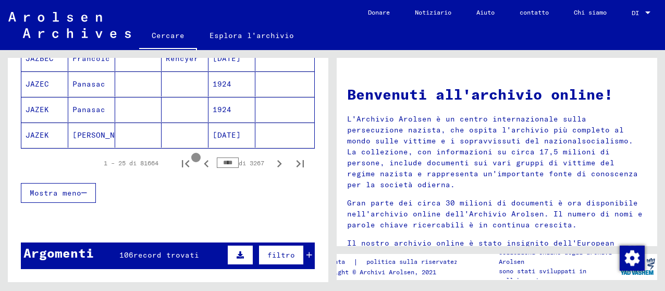
click at [199, 164] on icon "Pagina precedente" at bounding box center [206, 163] width 15 height 15
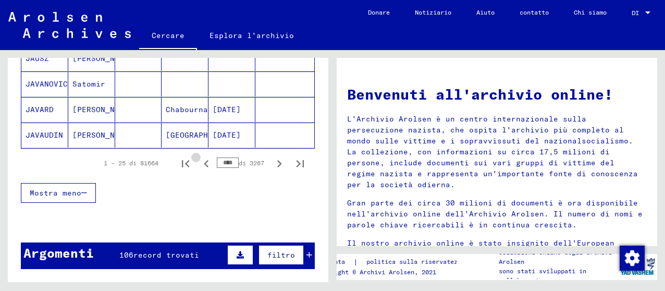
click at [199, 164] on icon "Pagina precedente" at bounding box center [206, 163] width 15 height 15
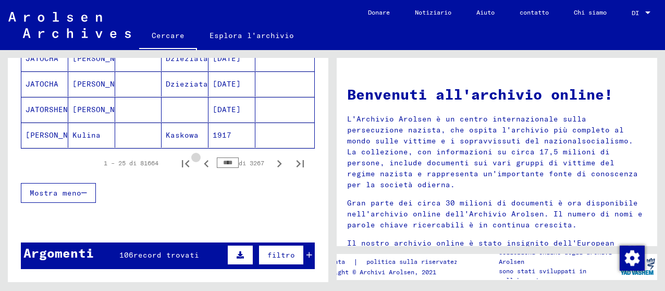
click at [199, 164] on icon "Pagina precedente" at bounding box center [206, 163] width 15 height 15
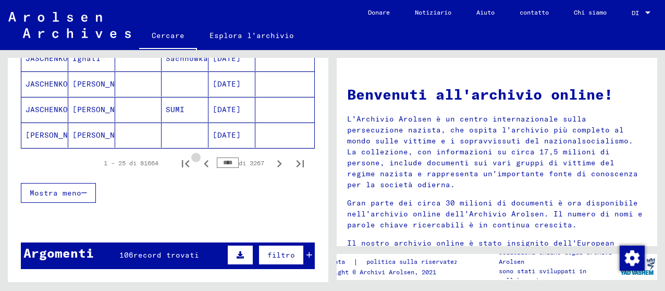
click at [199, 164] on icon "Pagina precedente" at bounding box center [206, 163] width 15 height 15
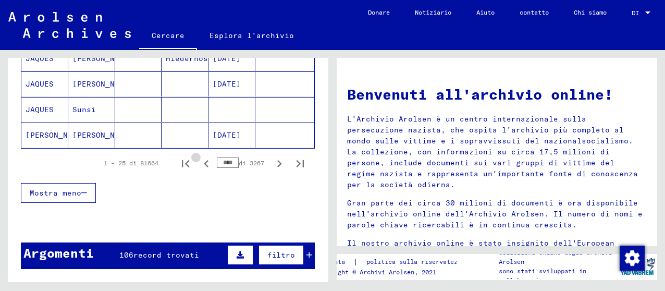
click at [199, 164] on icon "Pagina precedente" at bounding box center [206, 163] width 15 height 15
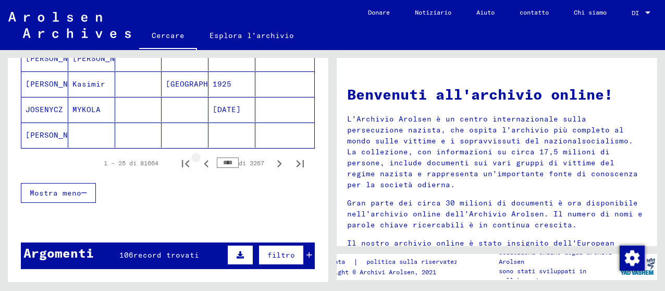
click at [199, 164] on icon "Pagina precedente" at bounding box center [206, 163] width 15 height 15
click at [199, 165] on icon "Pagina precedente" at bounding box center [206, 163] width 15 height 15
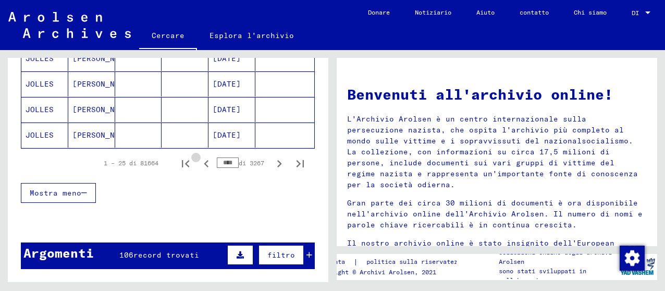
click at [199, 165] on icon "Pagina precedente" at bounding box center [206, 163] width 15 height 15
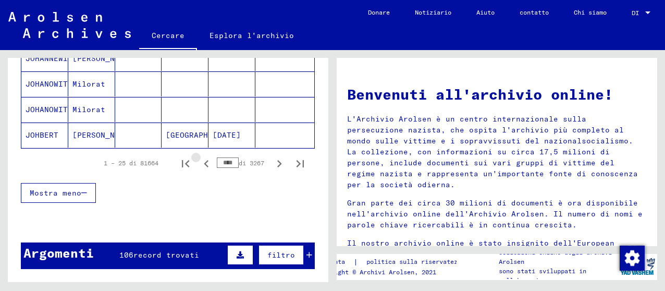
click at [199, 165] on icon "Pagina precedente" at bounding box center [206, 163] width 15 height 15
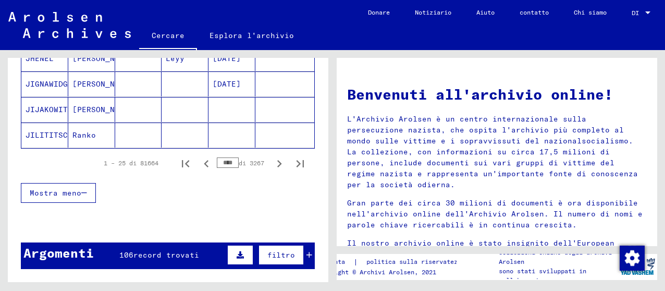
click at [199, 165] on icon "Pagina precedente" at bounding box center [206, 163] width 15 height 15
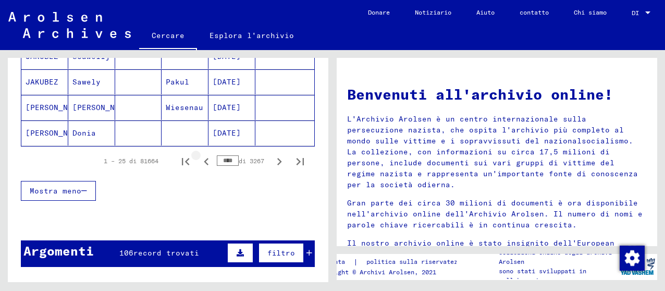
click at [199, 165] on icon "Pagina precedente" at bounding box center [206, 161] width 15 height 15
drag, startPoint x: 197, startPoint y: 165, endPoint x: 201, endPoint y: 171, distance: 7.2
click at [201, 171] on button "Pagina precedente" at bounding box center [206, 161] width 21 height 21
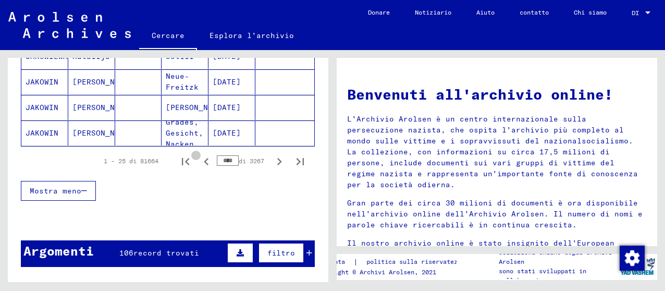
click at [201, 171] on button "Pagina precedente" at bounding box center [206, 161] width 21 height 21
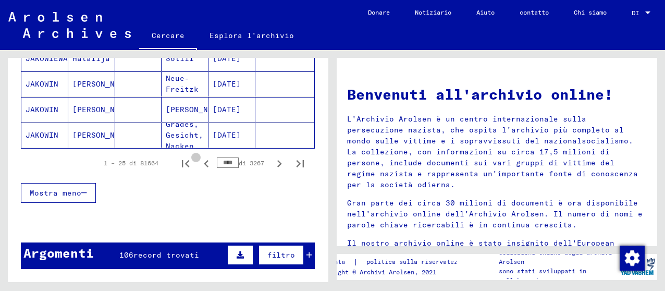
click at [201, 172] on button "Pagina precedente" at bounding box center [206, 163] width 21 height 21
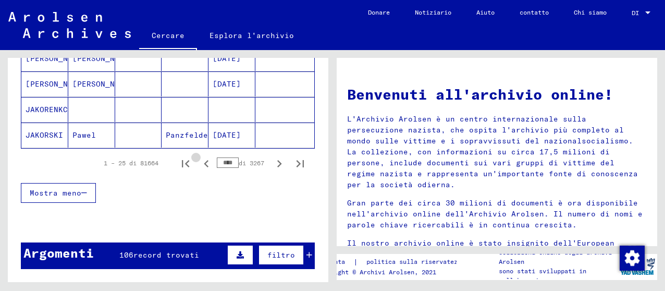
click at [201, 172] on button "Pagina precedente" at bounding box center [206, 163] width 21 height 21
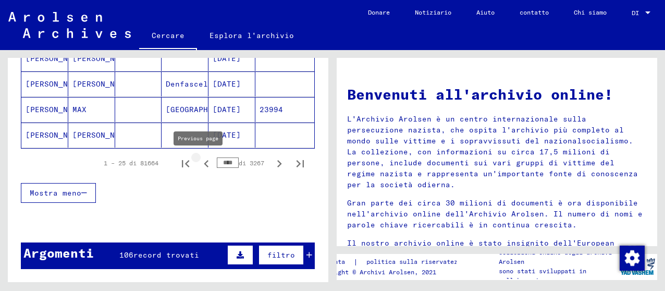
click at [201, 162] on icon "Pagina precedente" at bounding box center [206, 163] width 15 height 15
click at [200, 162] on icon "Pagina precedente" at bounding box center [206, 163] width 15 height 15
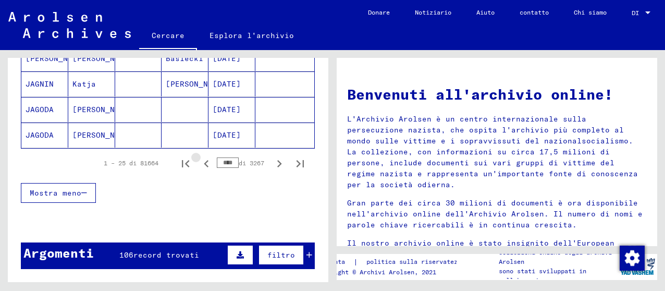
click at [200, 162] on icon "Pagina precedente" at bounding box center [206, 163] width 15 height 15
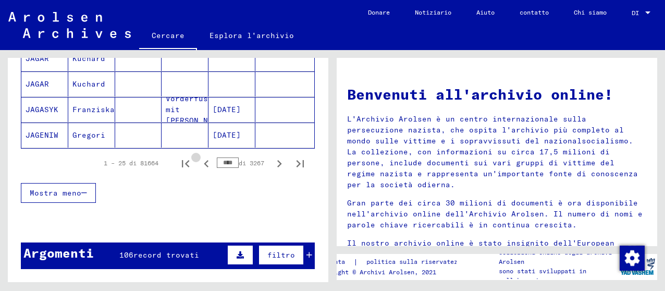
click at [200, 162] on icon "Pagina precedente" at bounding box center [206, 163] width 15 height 15
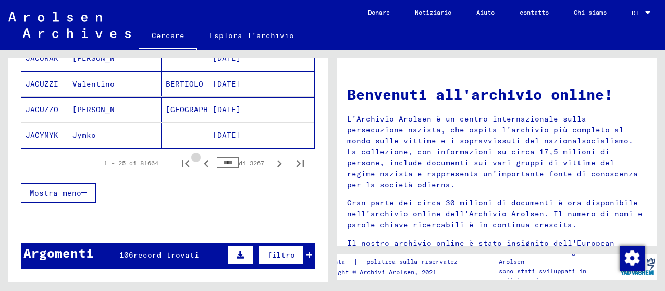
click at [200, 162] on icon "Pagina precedente" at bounding box center [206, 163] width 15 height 15
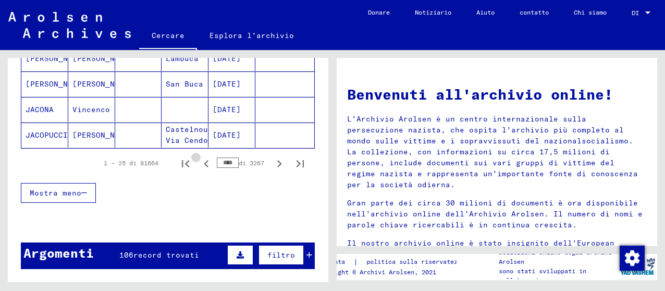
click at [200, 162] on icon "Pagina precedente" at bounding box center [206, 163] width 15 height 15
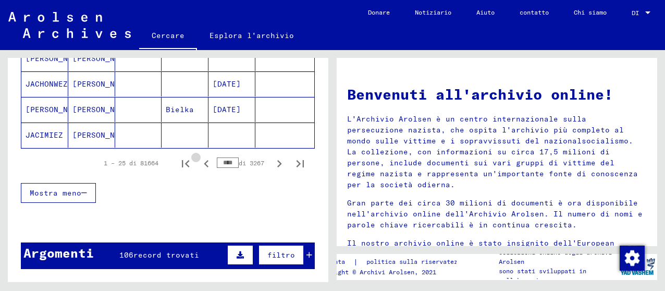
click at [200, 162] on icon "Pagina precedente" at bounding box center [206, 163] width 15 height 15
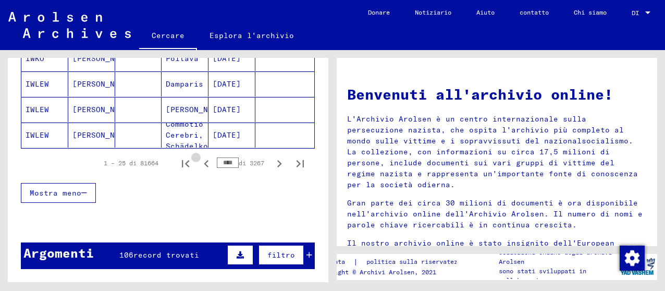
click at [200, 162] on icon "Pagina precedente" at bounding box center [206, 163] width 15 height 15
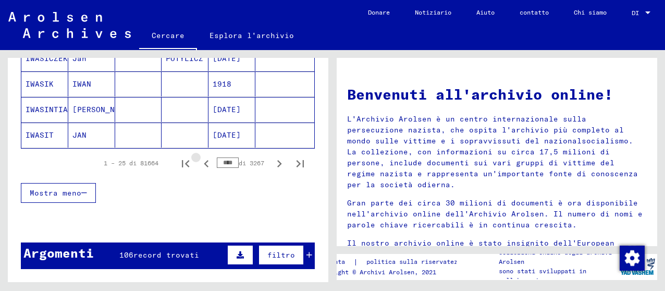
click at [200, 162] on icon "Pagina precedente" at bounding box center [206, 163] width 15 height 15
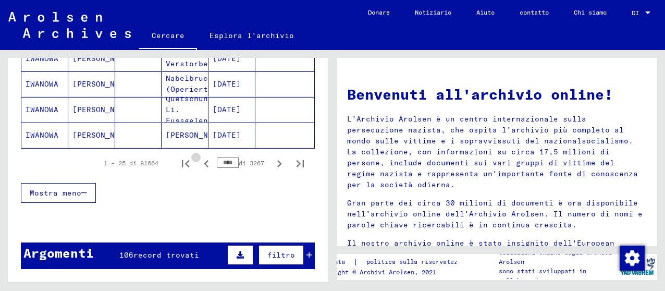
click at [200, 163] on icon "Pagina precedente" at bounding box center [206, 163] width 15 height 15
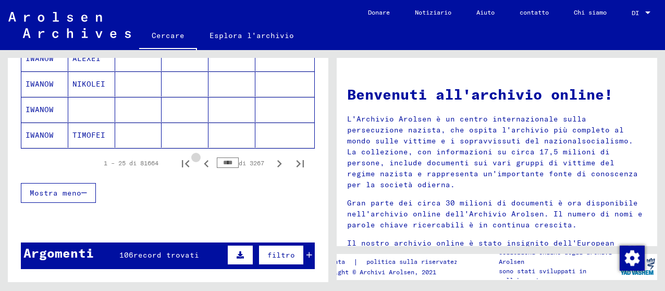
click at [200, 163] on icon "Pagina precedente" at bounding box center [206, 163] width 15 height 15
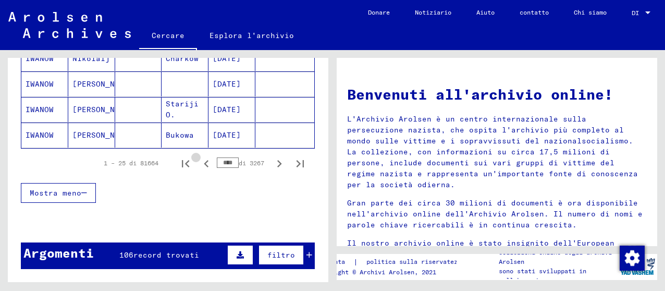
click at [200, 163] on icon "Pagina precedente" at bounding box center [206, 163] width 15 height 15
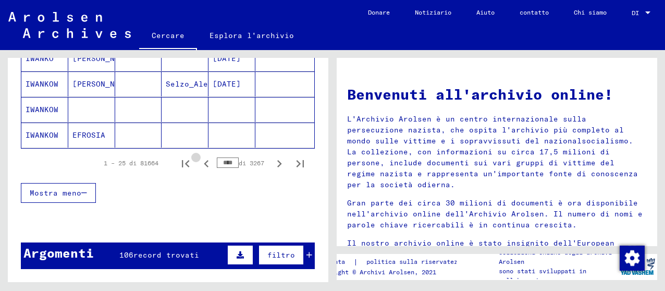
click at [200, 164] on icon "Pagina precedente" at bounding box center [206, 163] width 15 height 15
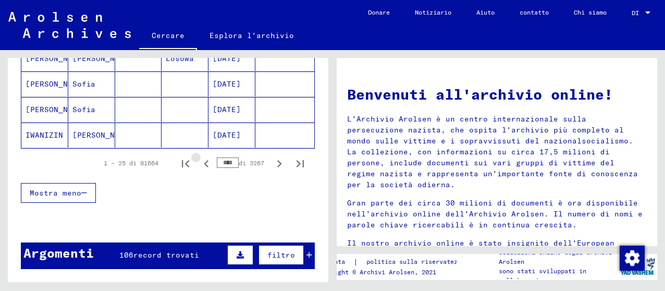
click at [200, 164] on icon "Pagina precedente" at bounding box center [206, 163] width 15 height 15
type input "****"
click at [200, 164] on icon "Pagina precedente" at bounding box center [206, 163] width 15 height 15
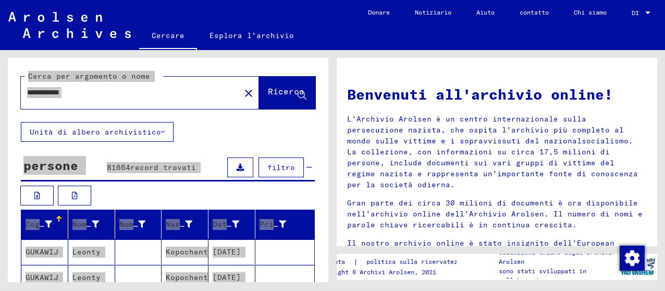
scroll to position [661, 0]
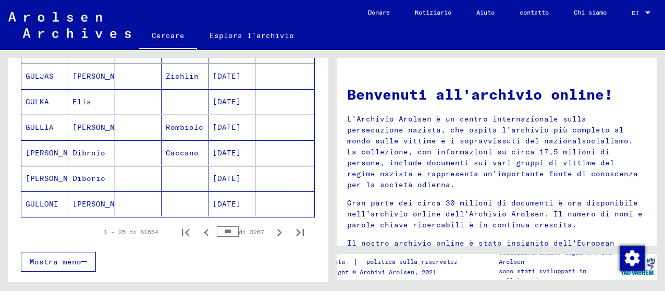
click at [213, 178] on font "18/02/1919" at bounding box center [227, 177] width 28 height 9
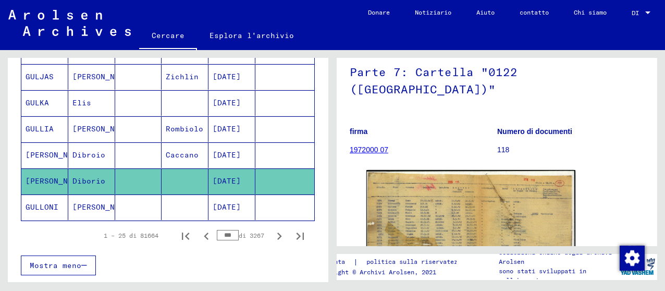
scroll to position [155, 0]
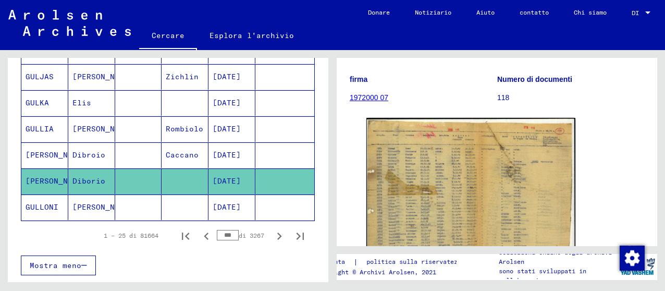
click at [98, 154] on font "Dibroio" at bounding box center [88, 154] width 33 height 9
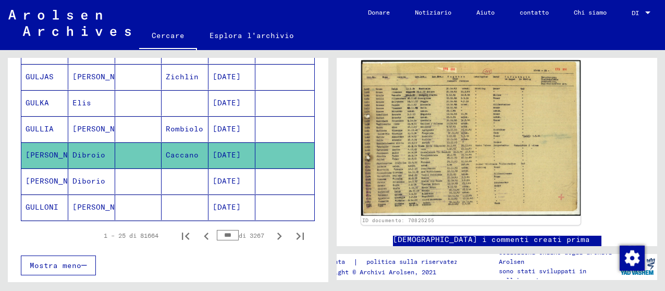
scroll to position [156, 0]
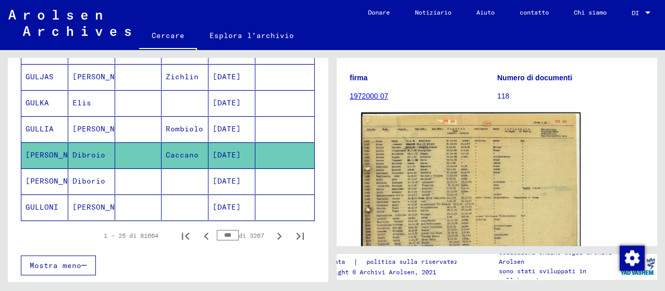
click at [488, 174] on img at bounding box center [470, 191] width 219 height 156
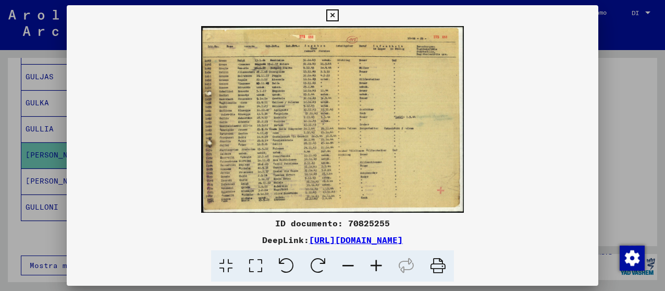
click at [378, 259] on icon at bounding box center [376, 266] width 28 height 32
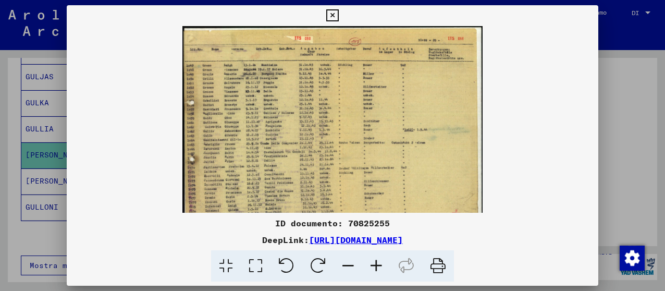
click at [378, 260] on icon at bounding box center [376, 266] width 28 height 32
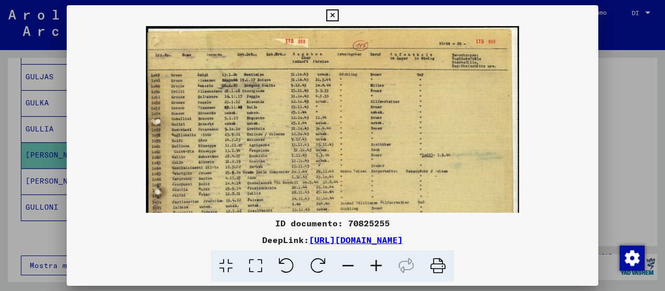
click at [378, 260] on icon at bounding box center [376, 266] width 28 height 32
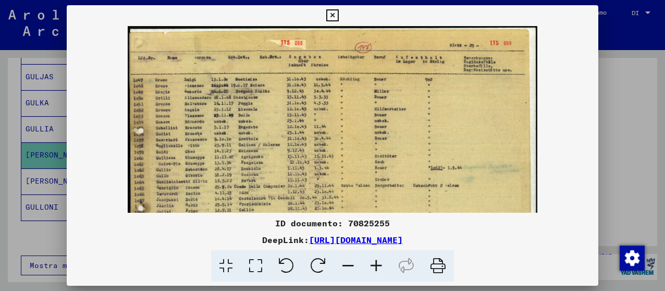
click at [378, 260] on icon at bounding box center [376, 266] width 28 height 32
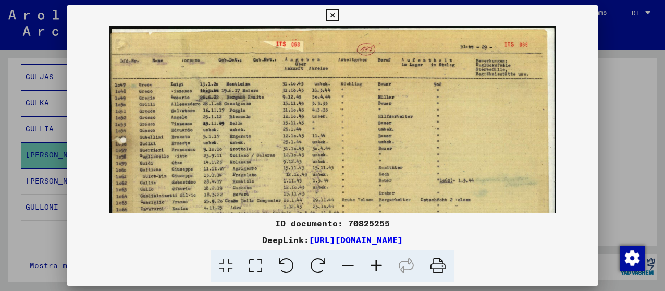
scroll to position [58, 0]
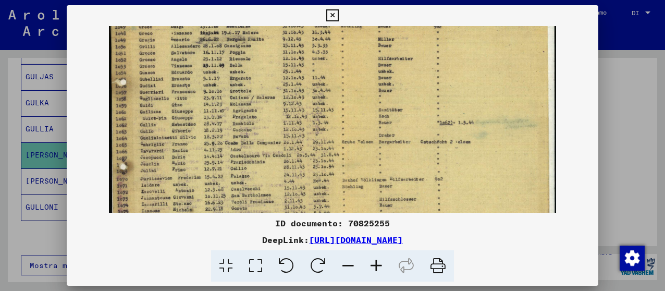
drag, startPoint x: 263, startPoint y: 167, endPoint x: 281, endPoint y: 115, distance: 55.0
click at [281, 115] on img at bounding box center [332, 126] width 446 height 317
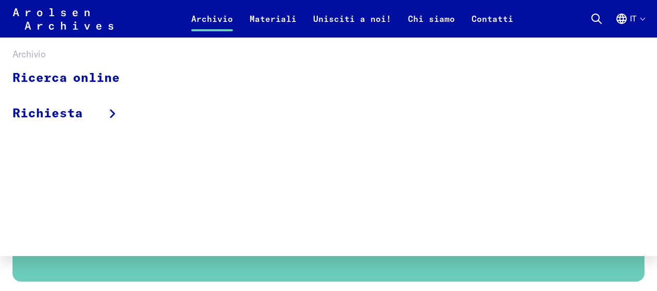
scroll to position [2148, 0]
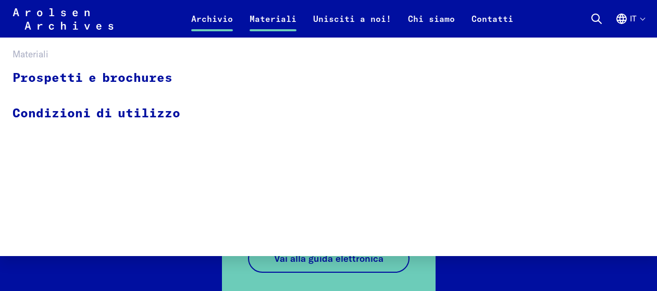
click at [276, 16] on link "Materiali" at bounding box center [273, 25] width 64 height 25
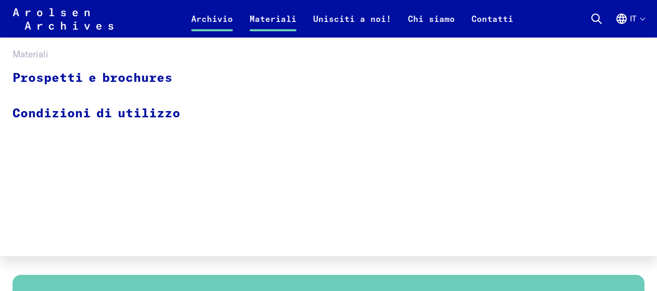
scroll to position [2305, 0]
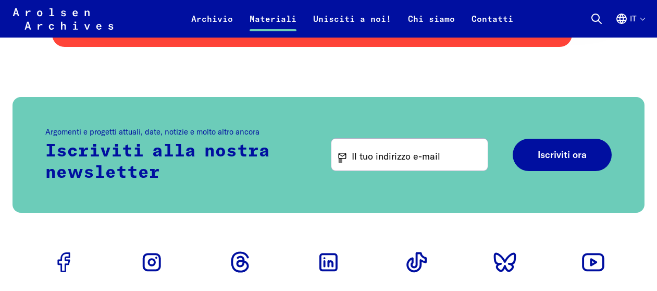
scroll to position [1250, 0]
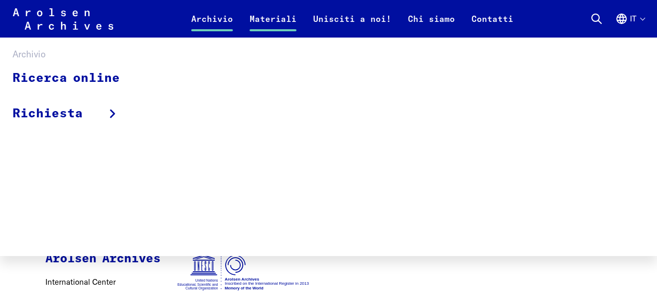
click at [216, 16] on link "Archivio" at bounding box center [212, 25] width 58 height 25
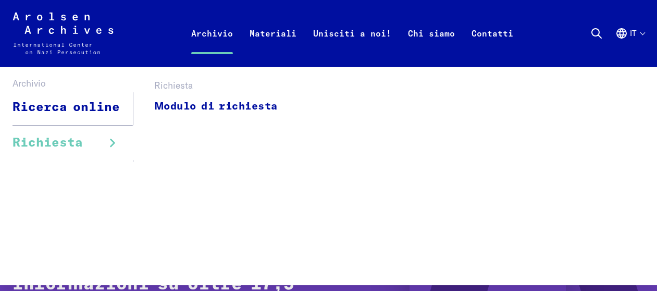
click at [65, 140] on span "Richiesta" at bounding box center [48, 142] width 70 height 19
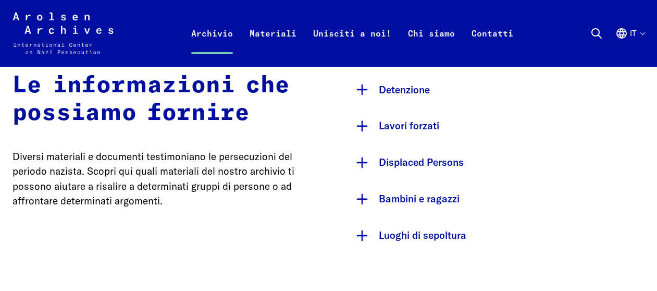
scroll to position [521, 0]
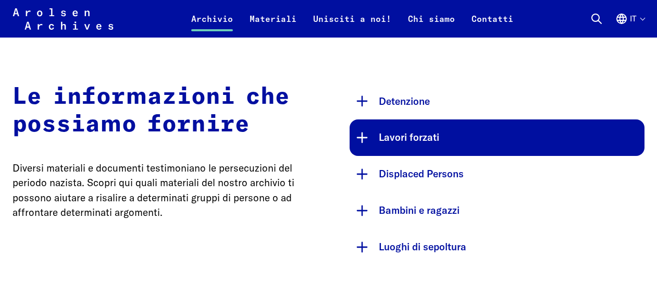
click at [398, 139] on button "Lavori forzati" at bounding box center [497, 137] width 295 height 36
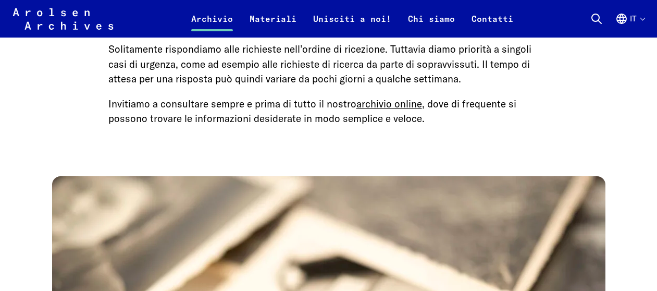
scroll to position [2032, 0]
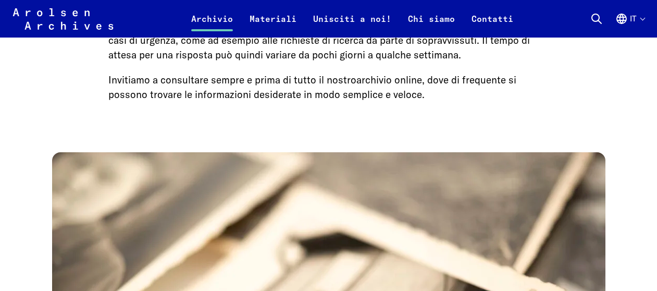
click at [384, 81] on link "archivio online" at bounding box center [389, 79] width 66 height 13
